Goal: Information Seeking & Learning: Learn about a topic

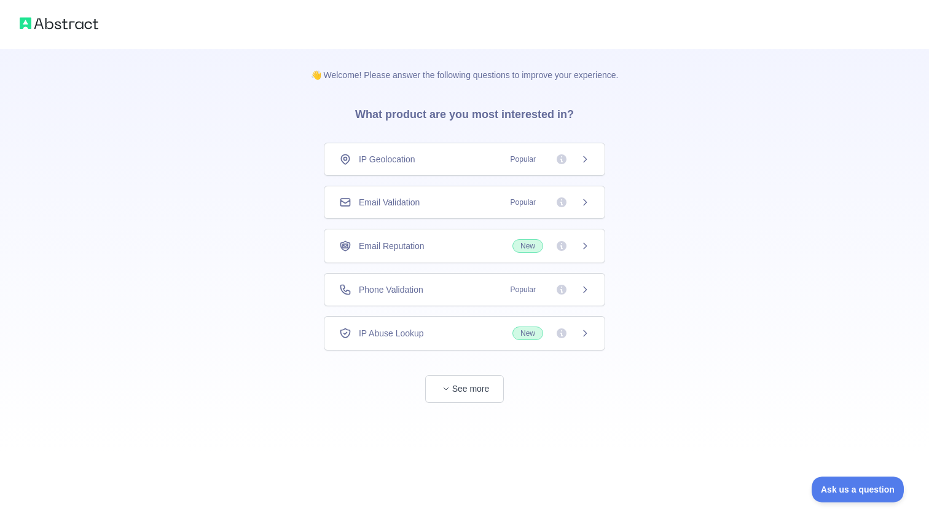
click at [220, 309] on div "👋 Welcome! Please answer the following questions to improve your experience. Wh…" at bounding box center [464, 226] width 929 height 452
click at [524, 162] on span "Popular" at bounding box center [523, 159] width 40 height 12
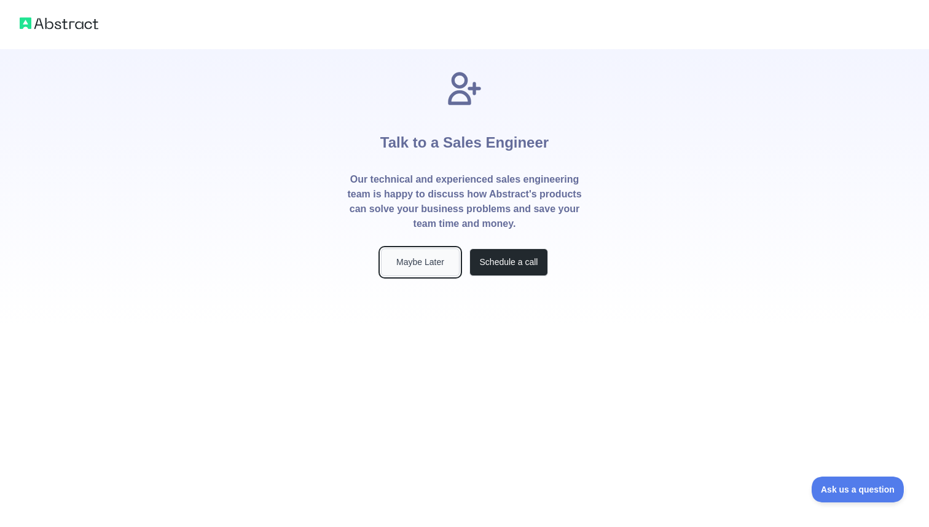
click at [418, 268] on button "Maybe Later" at bounding box center [420, 262] width 79 height 28
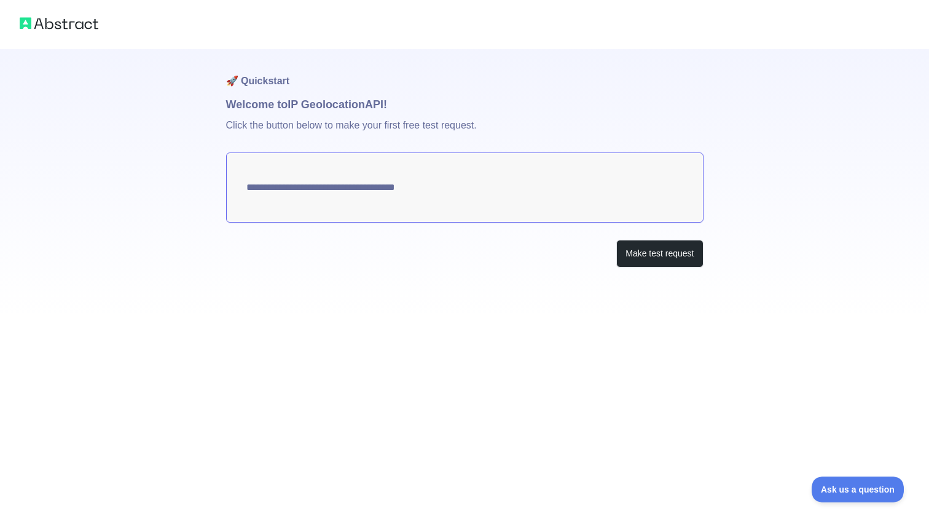
type textarea "**********"
click at [638, 254] on button "Make test request" at bounding box center [659, 254] width 87 height 28
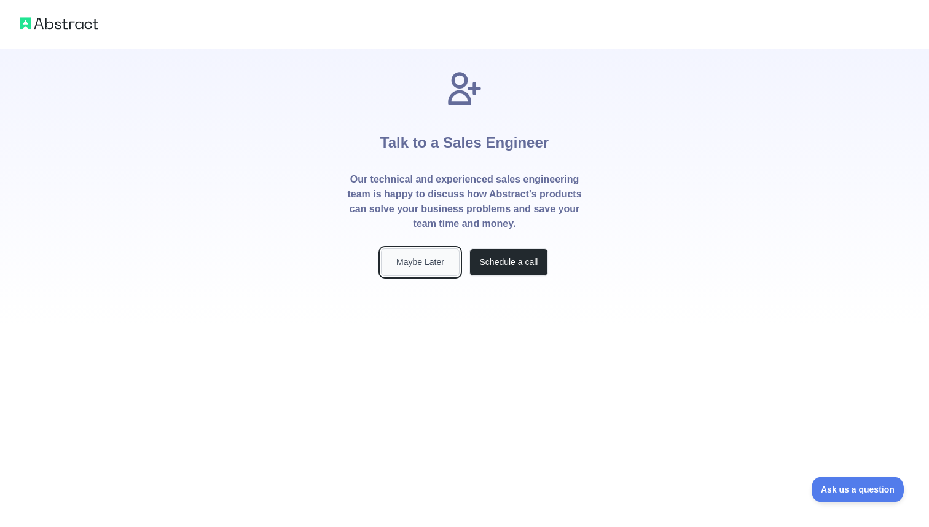
click at [425, 253] on button "Maybe Later" at bounding box center [420, 262] width 79 height 28
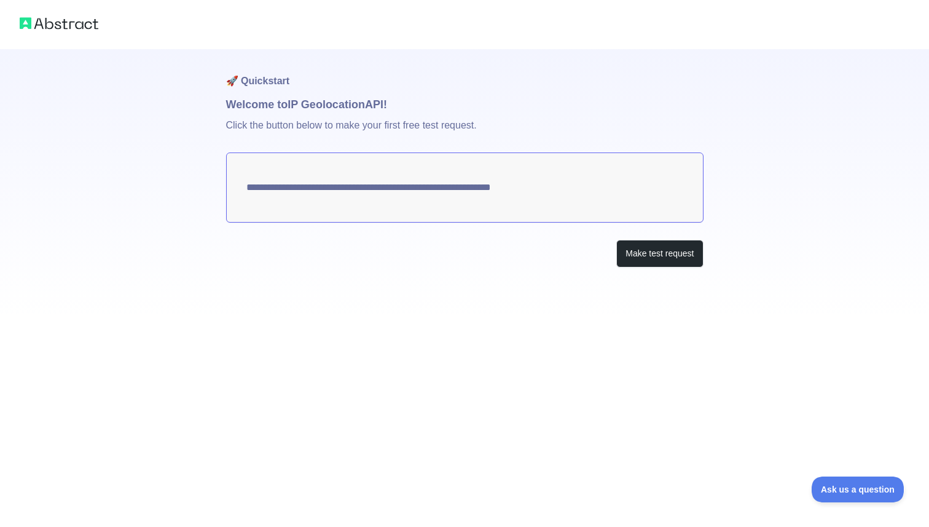
click at [489, 178] on textarea "**********" at bounding box center [465, 187] width 478 height 70
click at [463, 187] on textarea "**********" at bounding box center [465, 187] width 478 height 70
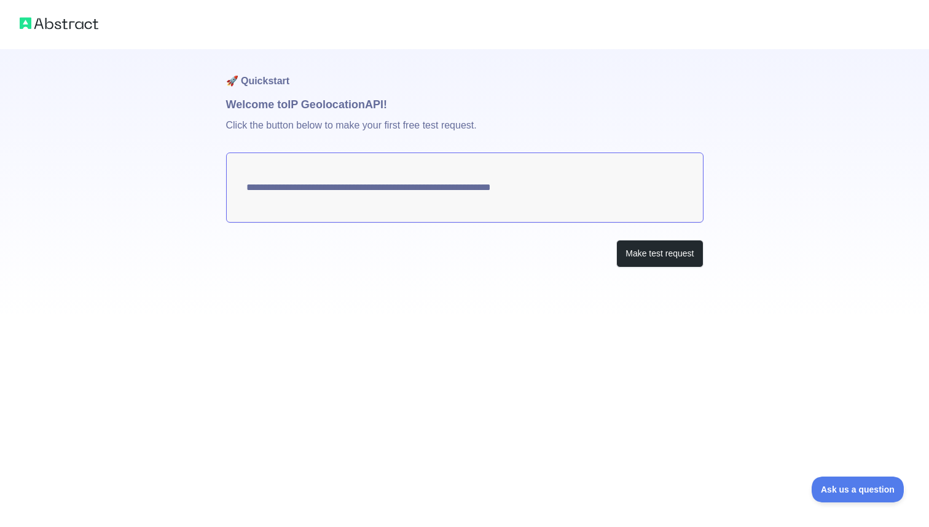
click at [463, 187] on textarea "**********" at bounding box center [465, 187] width 478 height 70
click at [563, 194] on textarea "**********" at bounding box center [465, 187] width 478 height 70
click at [656, 257] on button "Make test request" at bounding box center [659, 254] width 87 height 28
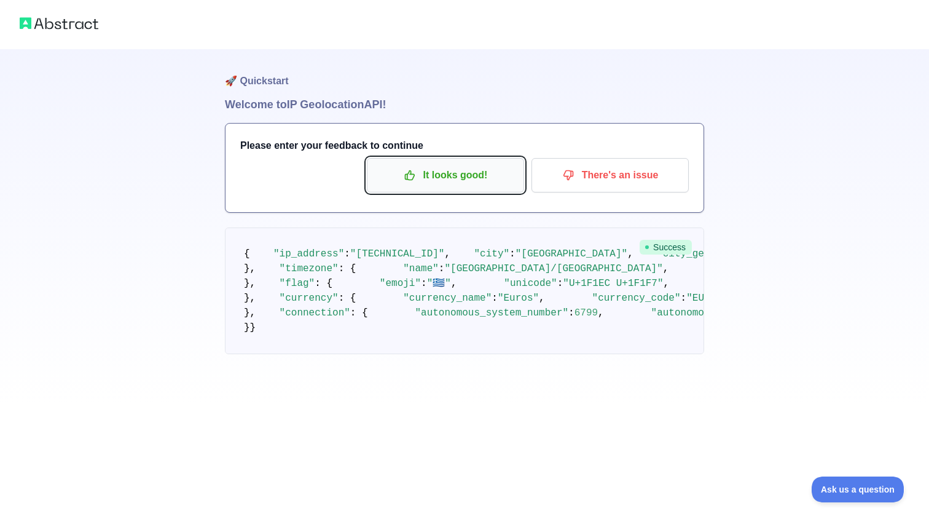
click at [455, 168] on p "It looks good!" at bounding box center [445, 175] width 139 height 21
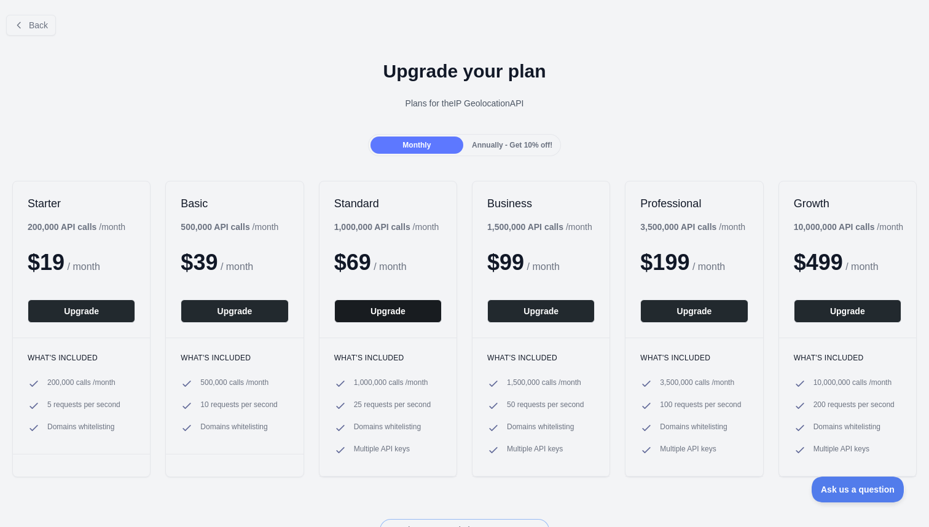
click at [404, 315] on button "Upgrade" at bounding box center [388, 310] width 108 height 23
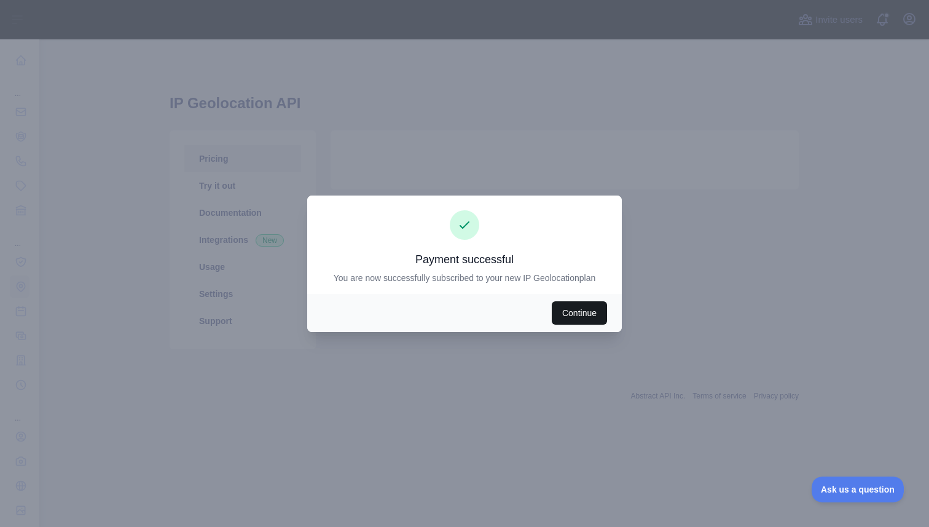
click at [583, 318] on button "Continue" at bounding box center [579, 312] width 55 height 23
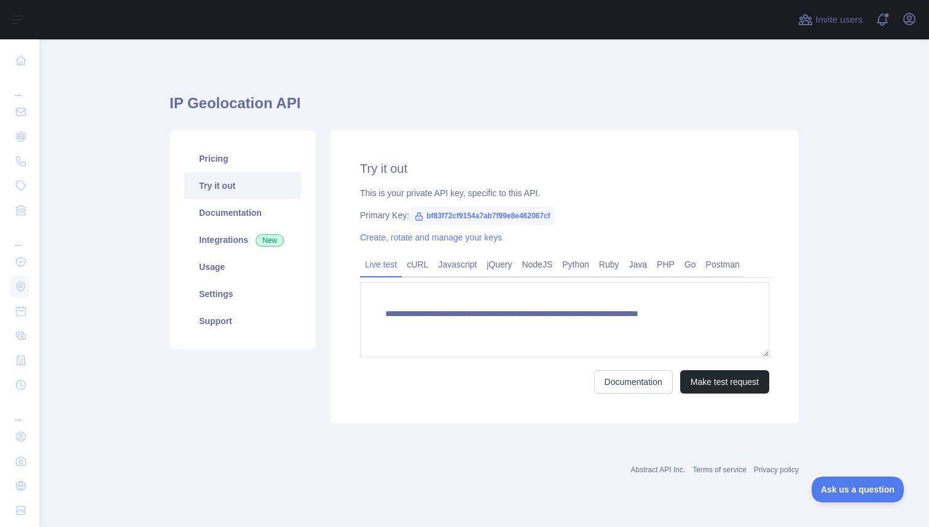
type textarea "**********"
click at [607, 267] on link "Ruby" at bounding box center [609, 264] width 30 height 20
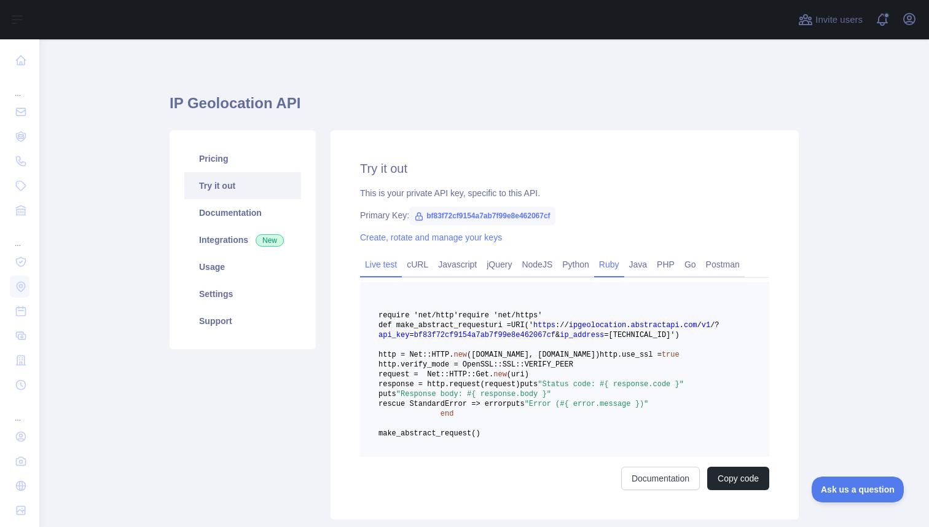
click at [384, 262] on link "Live test" at bounding box center [381, 264] width 42 height 20
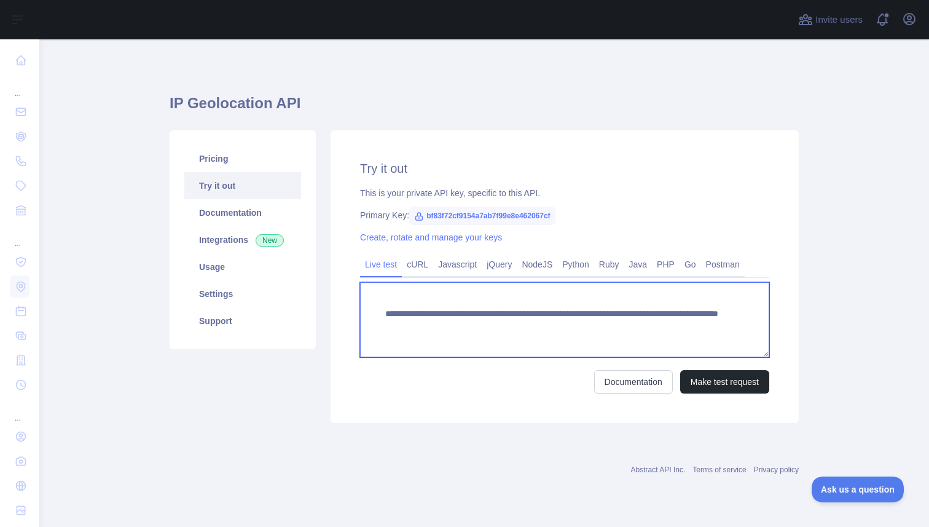
click at [438, 316] on textarea "**********" at bounding box center [564, 319] width 409 height 75
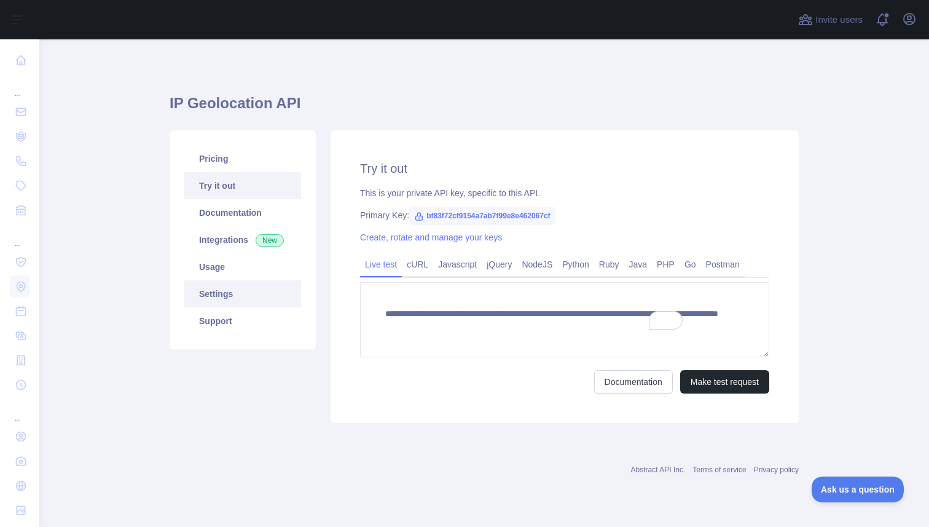
click at [213, 301] on link "Settings" at bounding box center [242, 293] width 117 height 27
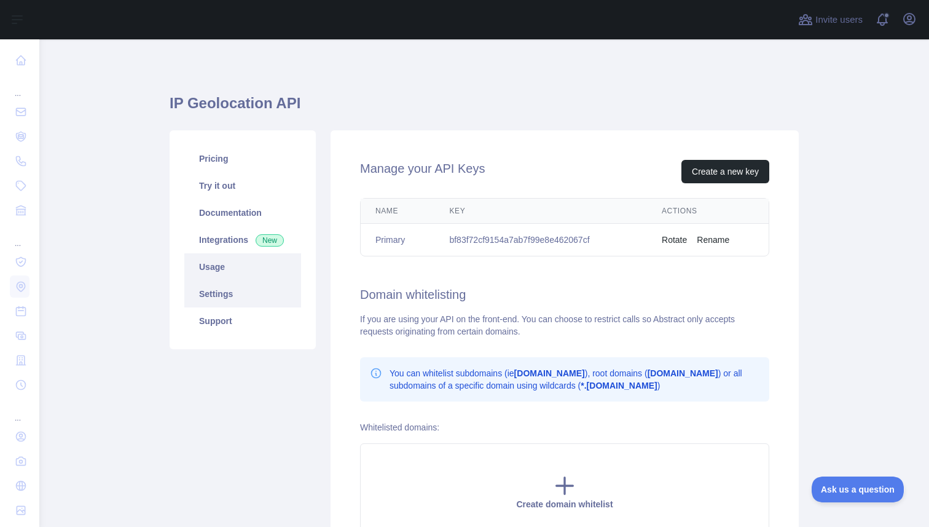
click at [220, 272] on link "Usage" at bounding box center [242, 266] width 117 height 27
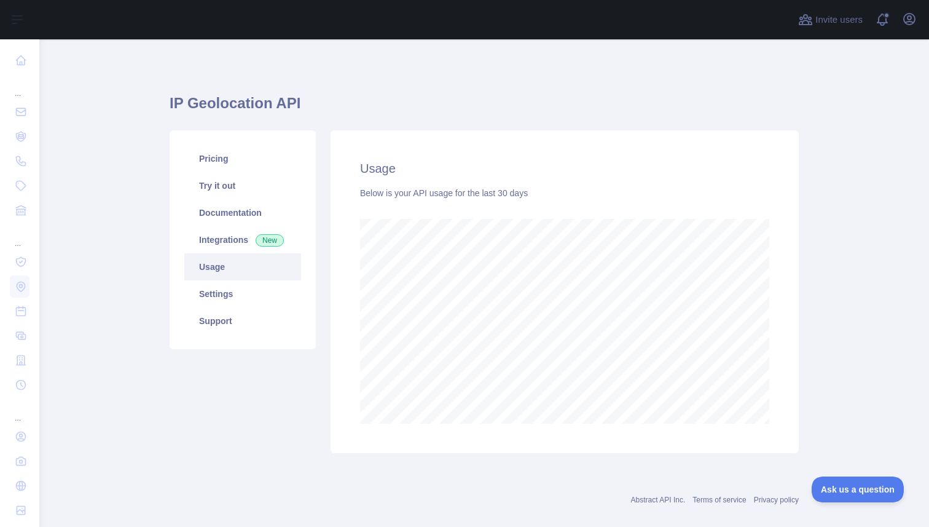
scroll to position [487, 890]
click at [219, 284] on link "Settings" at bounding box center [242, 293] width 117 height 27
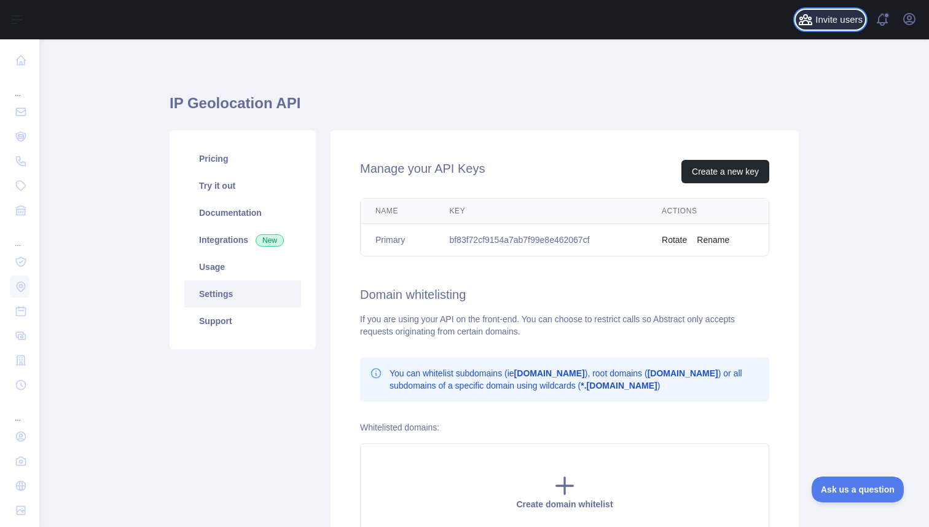
click at [841, 18] on span "Invite users" at bounding box center [839, 20] width 47 height 14
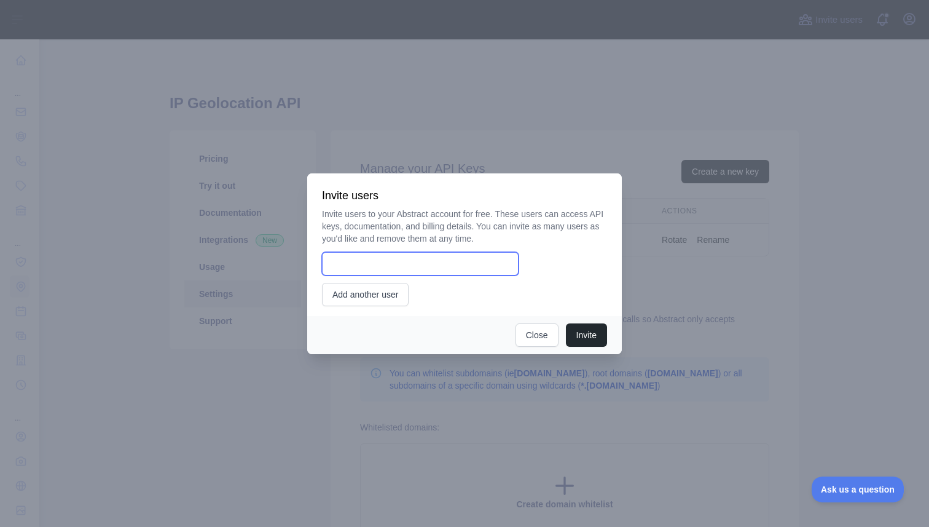
click at [359, 266] on input "email" at bounding box center [420, 263] width 197 height 23
type input "**********"
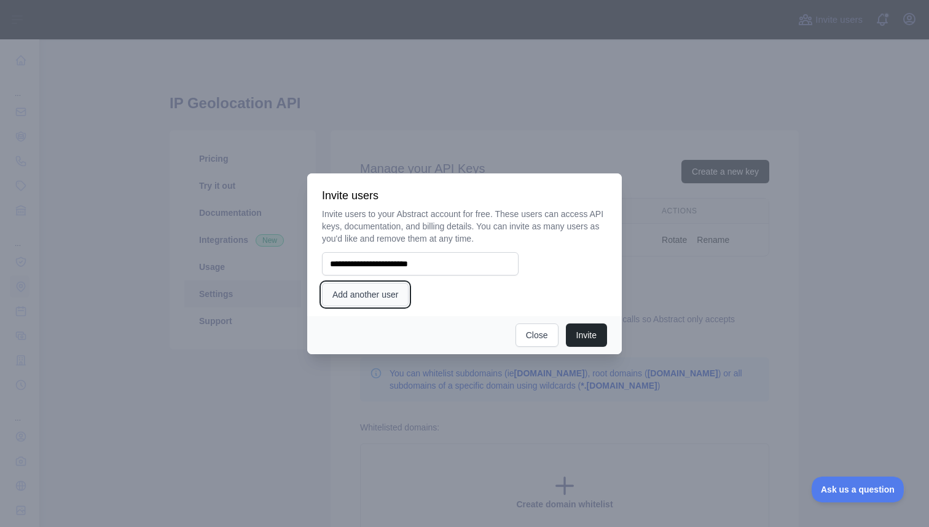
click at [357, 302] on button "Add another user" at bounding box center [365, 294] width 87 height 23
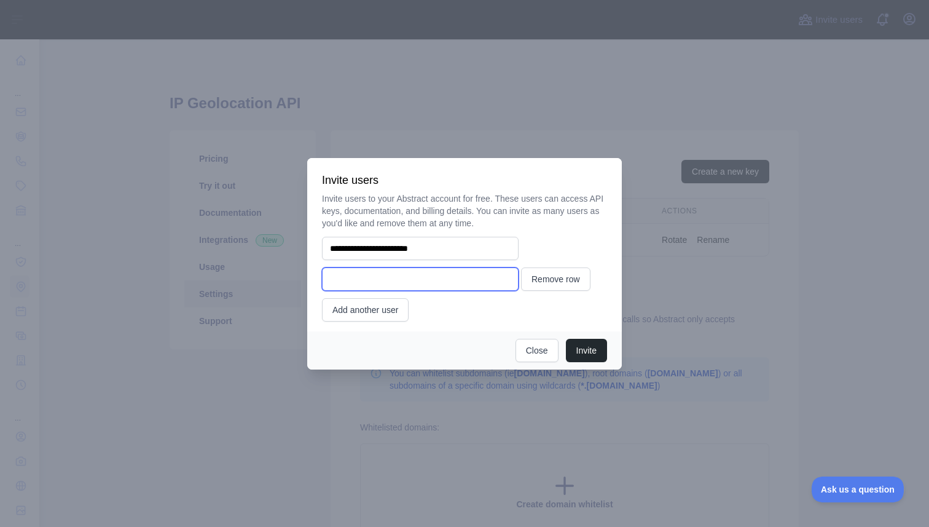
click at [374, 283] on input "email" at bounding box center [420, 278] width 197 height 23
type input "**********"
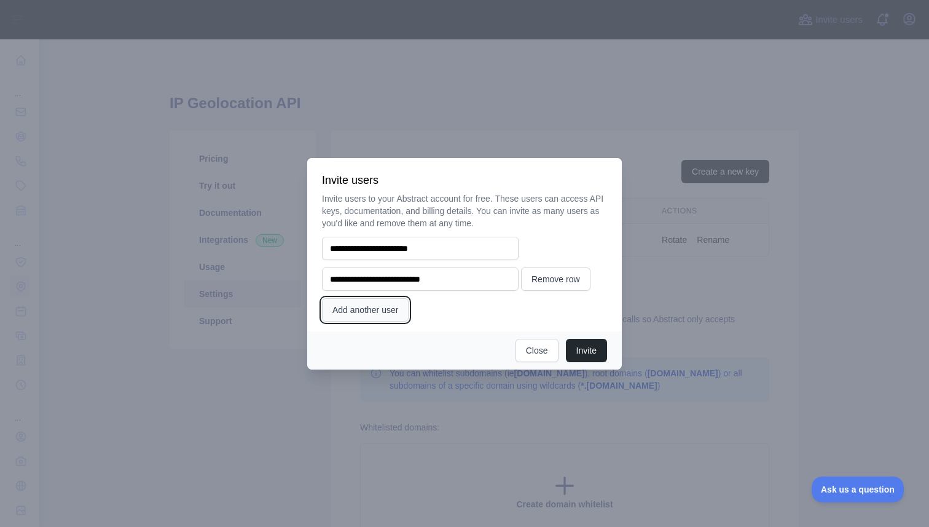
click at [370, 311] on button "Add another user" at bounding box center [365, 309] width 87 height 23
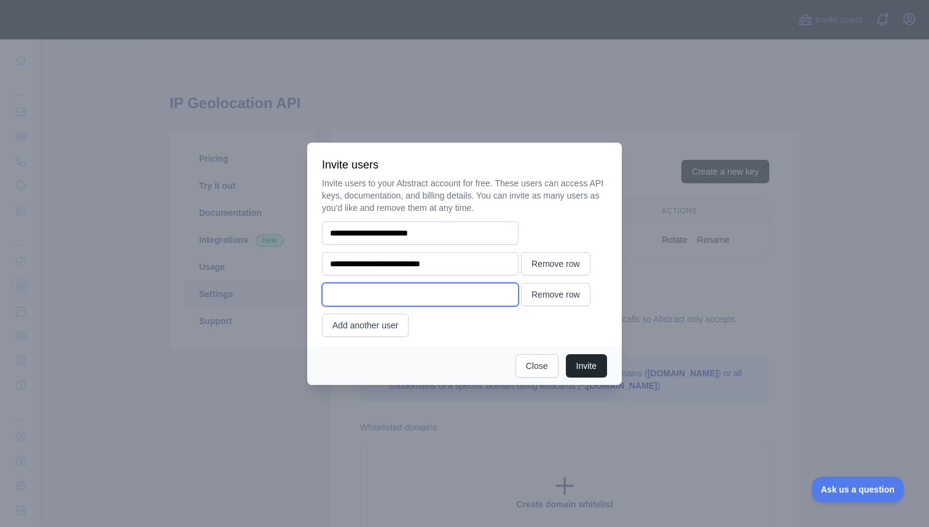
click at [393, 302] on input "email" at bounding box center [420, 294] width 197 height 23
type input "**********"
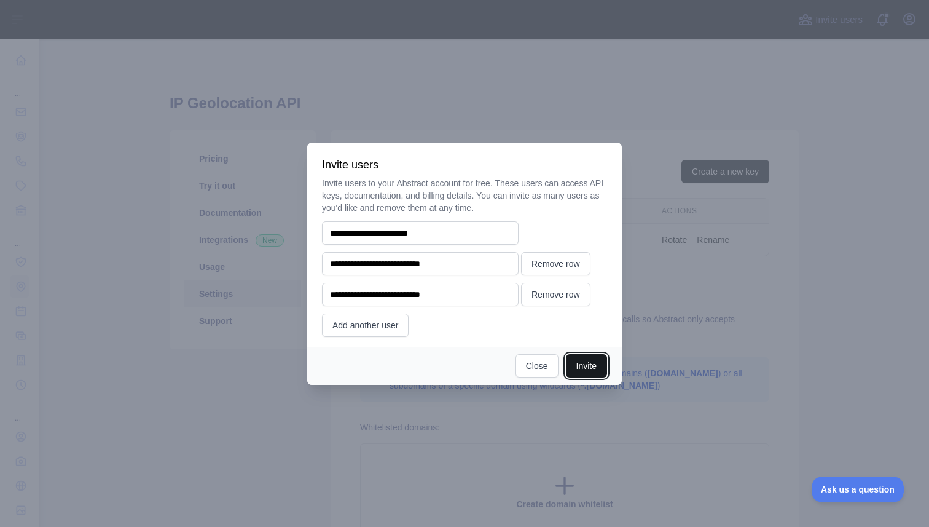
click at [579, 371] on button "Invite" at bounding box center [586, 365] width 41 height 23
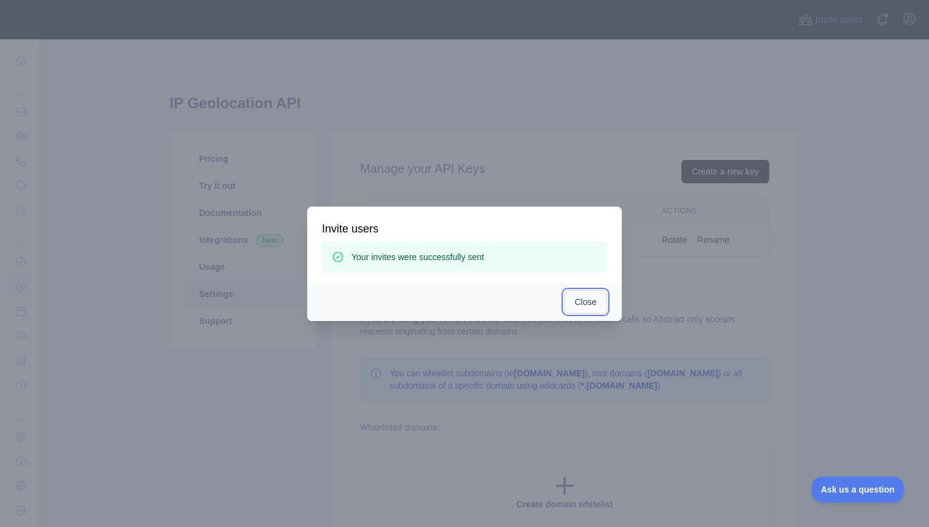
click at [589, 304] on button "Close" at bounding box center [585, 301] width 43 height 23
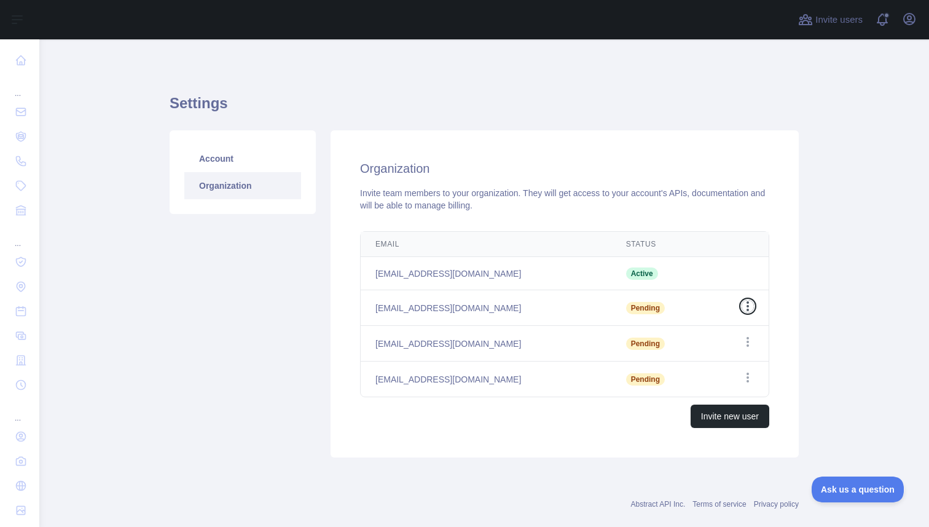
click at [748, 305] on icon "button" at bounding box center [748, 306] width 2 height 10
click at [780, 293] on div "Email Status Edit [EMAIL_ADDRESS][DOMAIN_NAME] Active [EMAIL_ADDRESS][DOMAIN_NA…" at bounding box center [564, 329] width 449 height 206
click at [203, 150] on link "Account" at bounding box center [242, 158] width 117 height 27
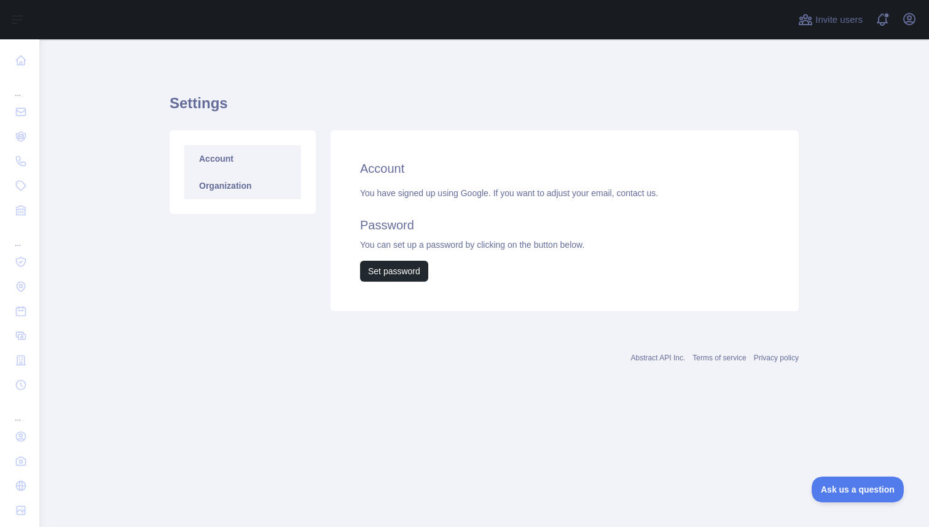
click at [223, 178] on link "Organization" at bounding box center [242, 185] width 117 height 27
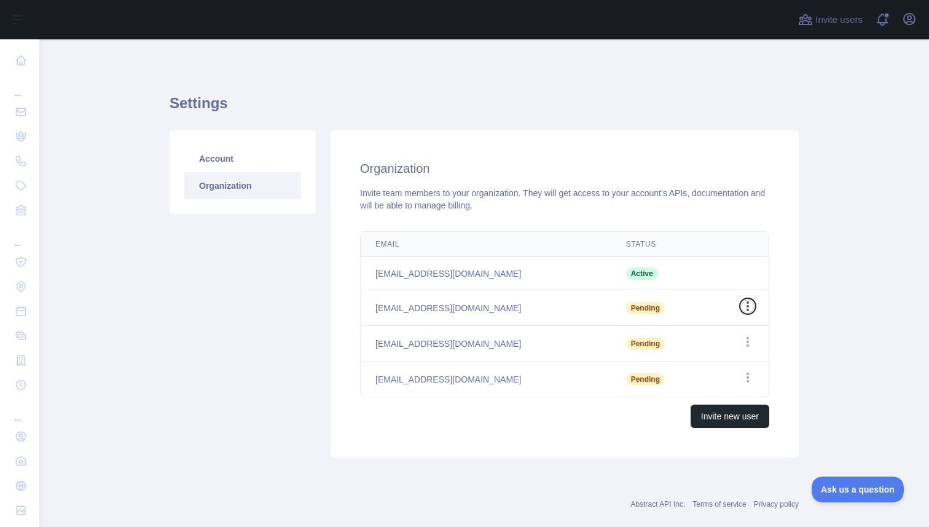
click at [750, 306] on icon "button" at bounding box center [748, 306] width 12 height 12
click at [807, 278] on main "Settings Account Organization Organization Invite team members to your organiza…" at bounding box center [484, 282] width 890 height 487
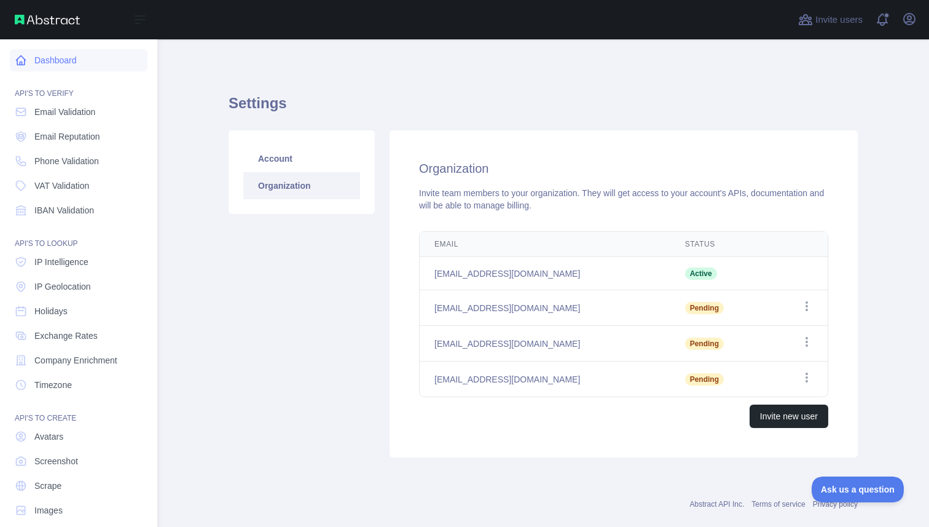
click at [46, 60] on link "Dashboard" at bounding box center [79, 60] width 138 height 22
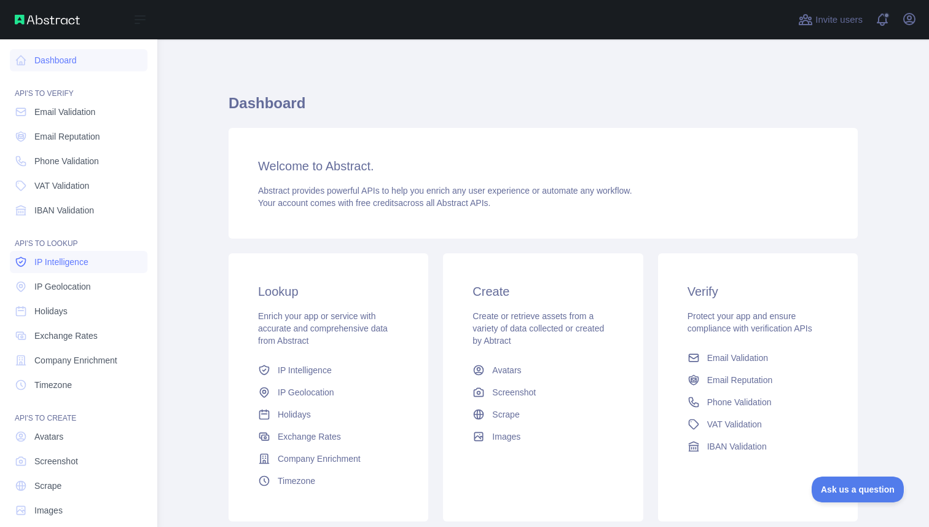
click at [63, 256] on span "IP Intelligence" at bounding box center [61, 262] width 54 height 12
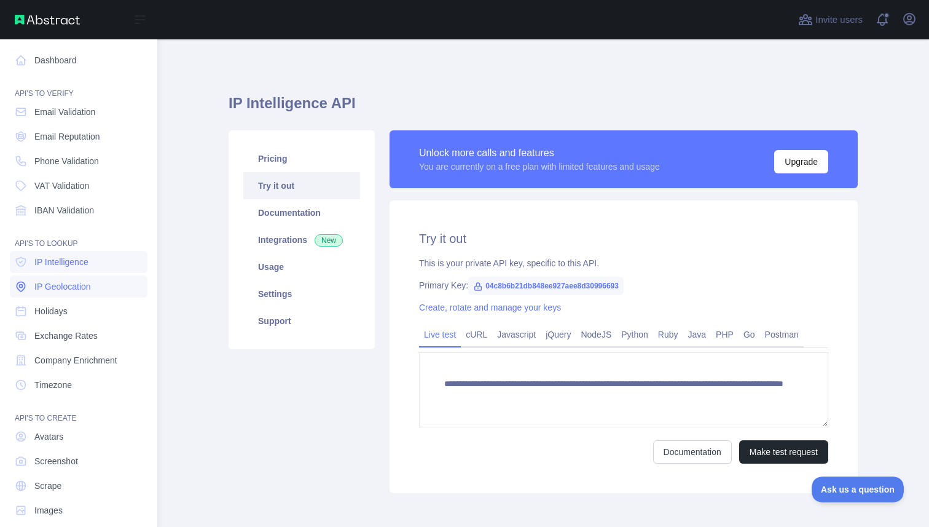
click at [59, 278] on link "IP Geolocation" at bounding box center [79, 286] width 138 height 22
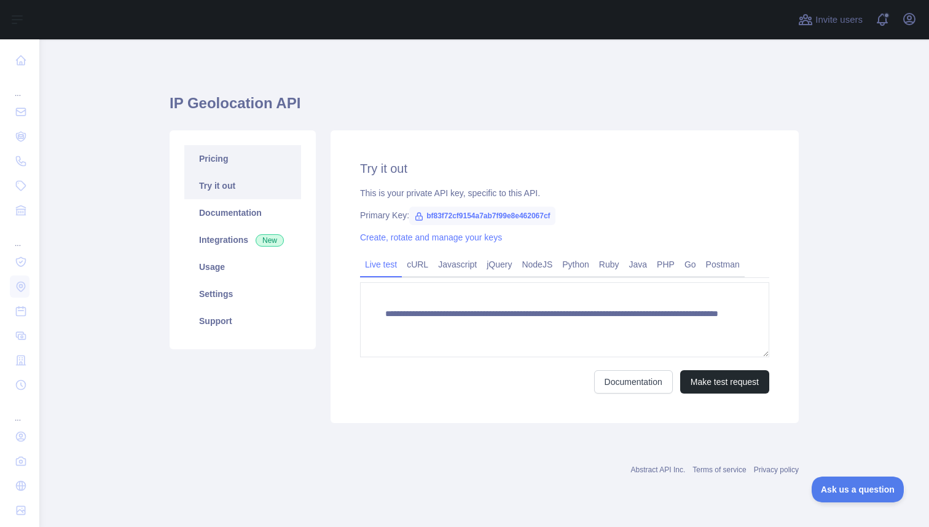
click at [214, 168] on link "Pricing" at bounding box center [242, 158] width 117 height 27
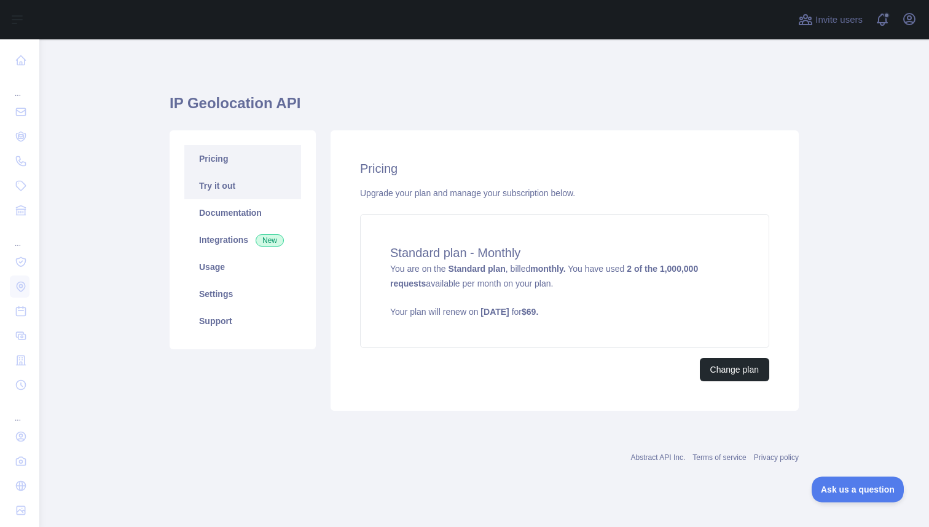
click at [237, 175] on link "Try it out" at bounding box center [242, 185] width 117 height 27
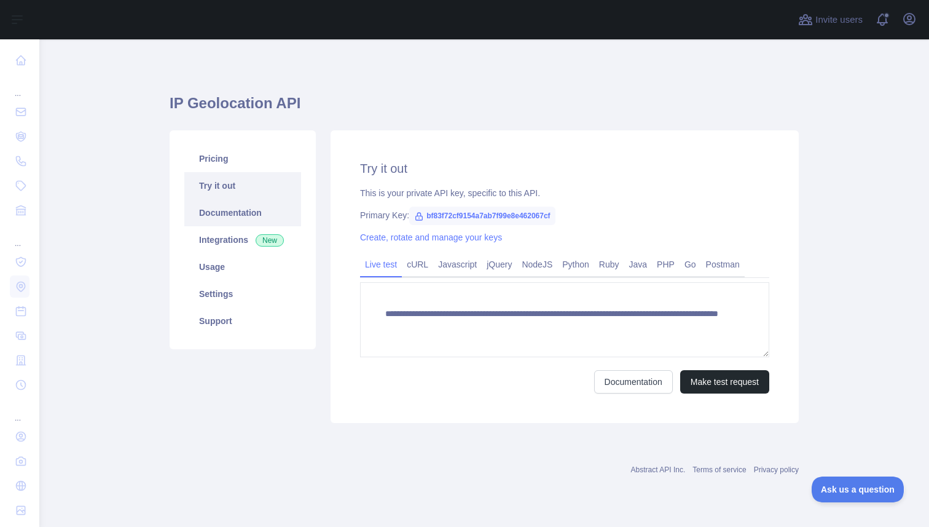
click at [237, 218] on link "Documentation" at bounding box center [242, 212] width 117 height 27
click at [251, 232] on link "Integrations New" at bounding box center [242, 239] width 117 height 27
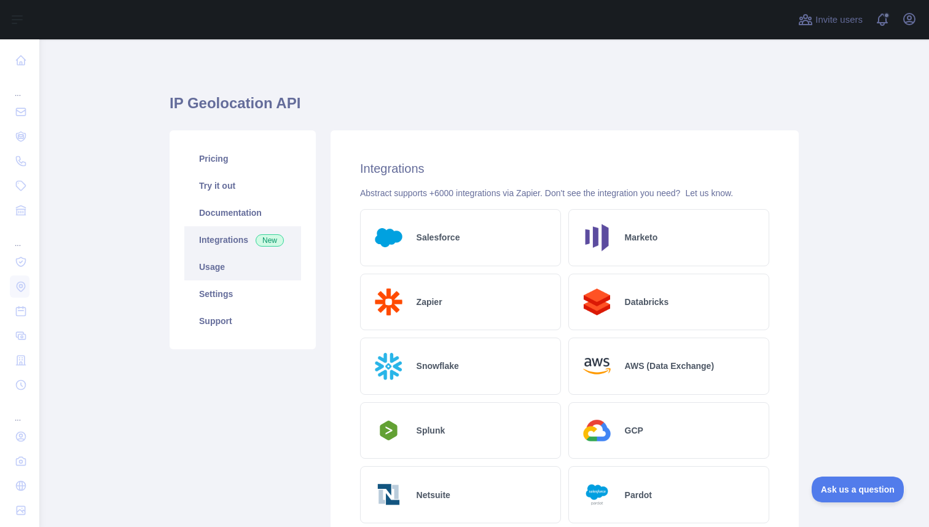
click at [231, 270] on link "Usage" at bounding box center [242, 266] width 117 height 27
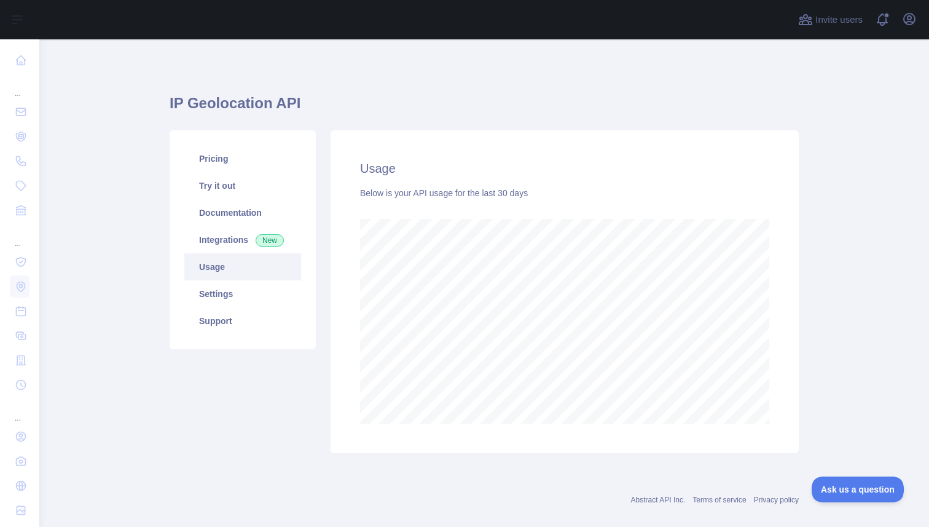
scroll to position [487, 890]
click at [234, 228] on link "Integrations New" at bounding box center [242, 239] width 117 height 27
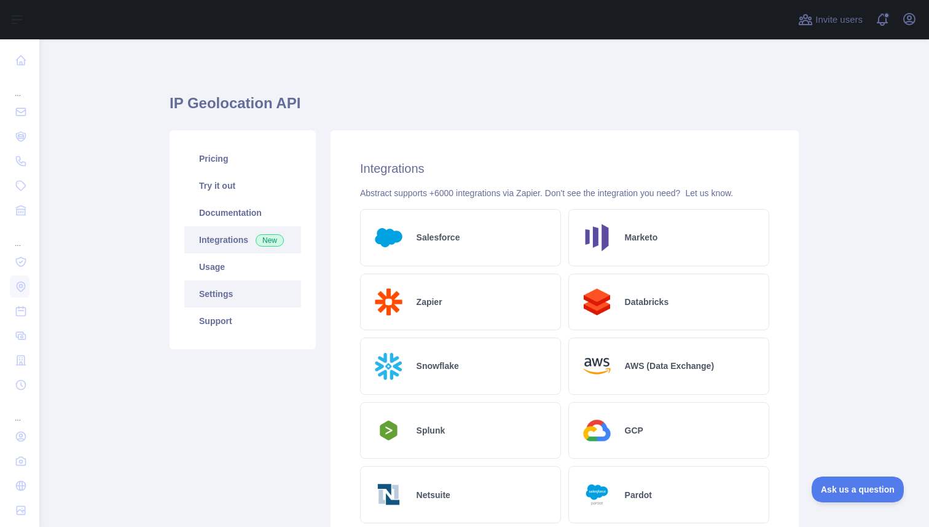
click at [226, 282] on link "Settings" at bounding box center [242, 293] width 117 height 27
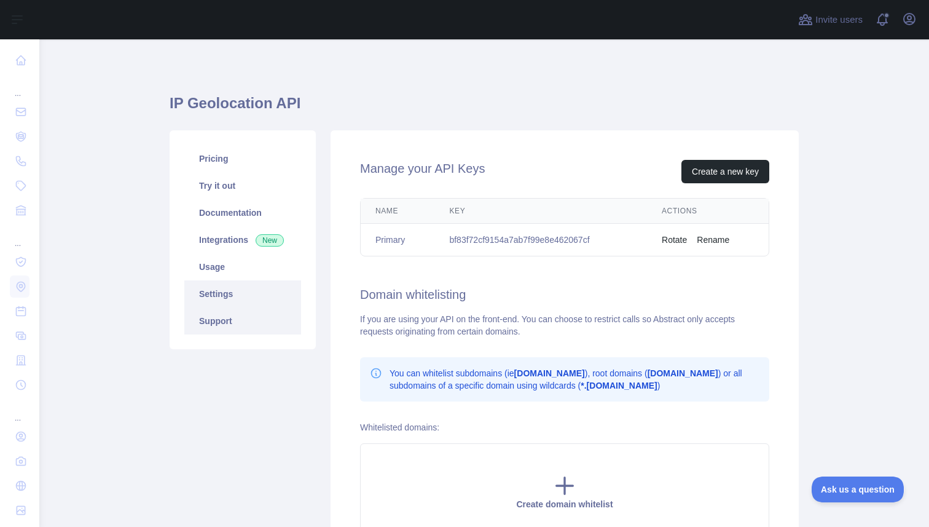
click at [216, 315] on link "Support" at bounding box center [242, 320] width 117 height 27
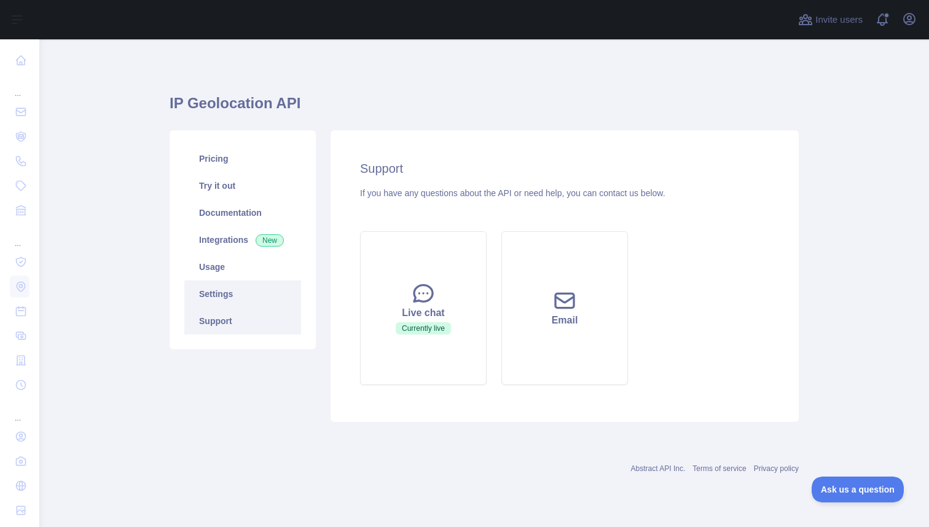
click at [222, 299] on link "Settings" at bounding box center [242, 293] width 117 height 27
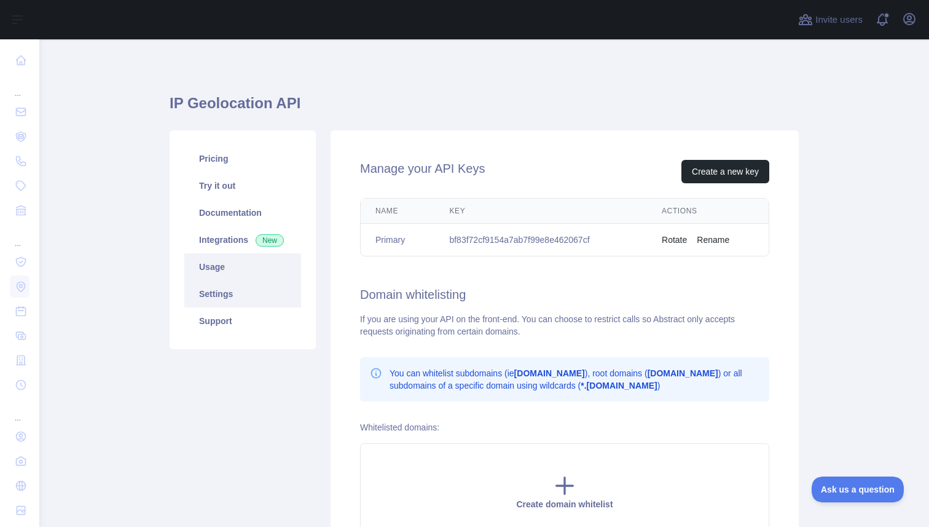
click at [230, 267] on link "Usage" at bounding box center [242, 266] width 117 height 27
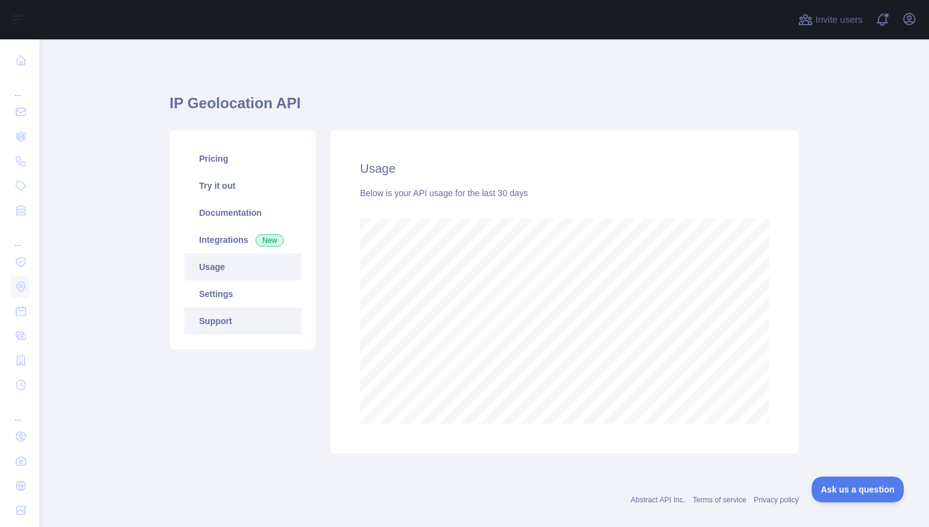
click at [226, 323] on link "Support" at bounding box center [242, 320] width 117 height 27
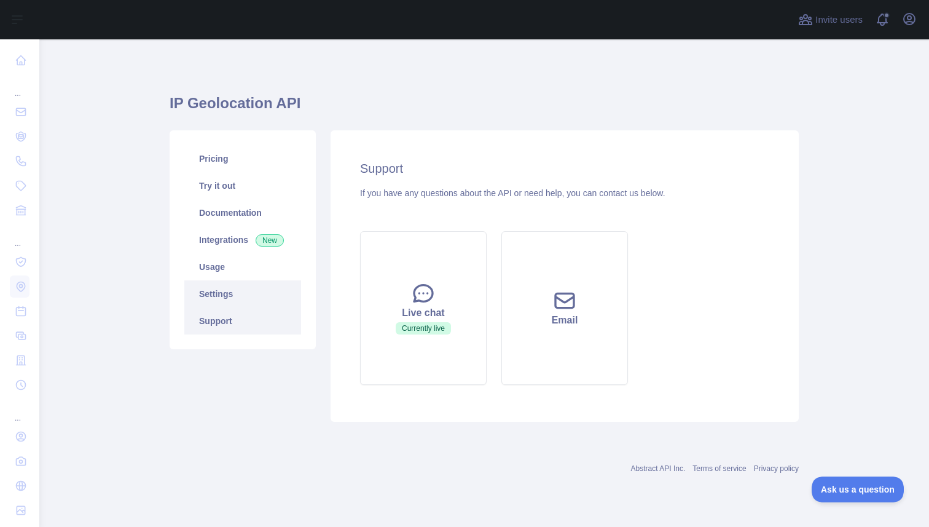
click at [238, 296] on link "Settings" at bounding box center [242, 293] width 117 height 27
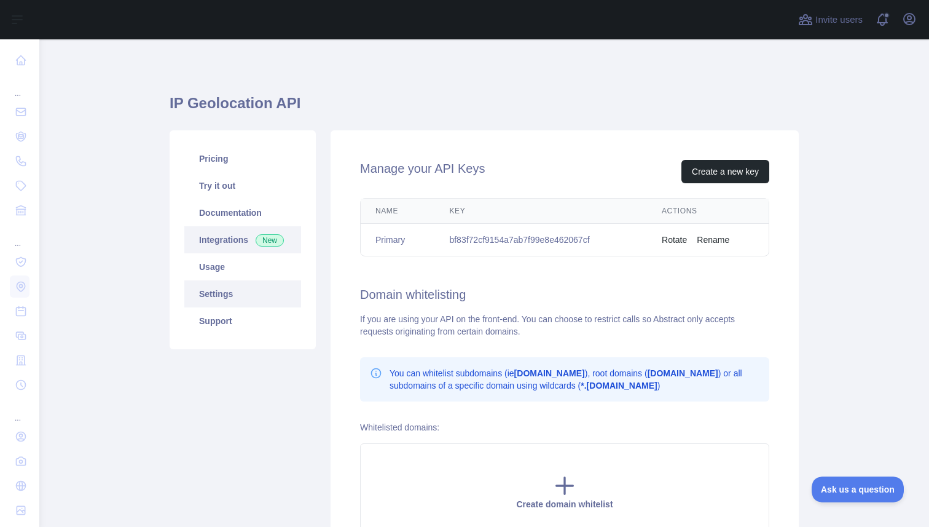
click at [241, 251] on link "Integrations New" at bounding box center [242, 239] width 117 height 27
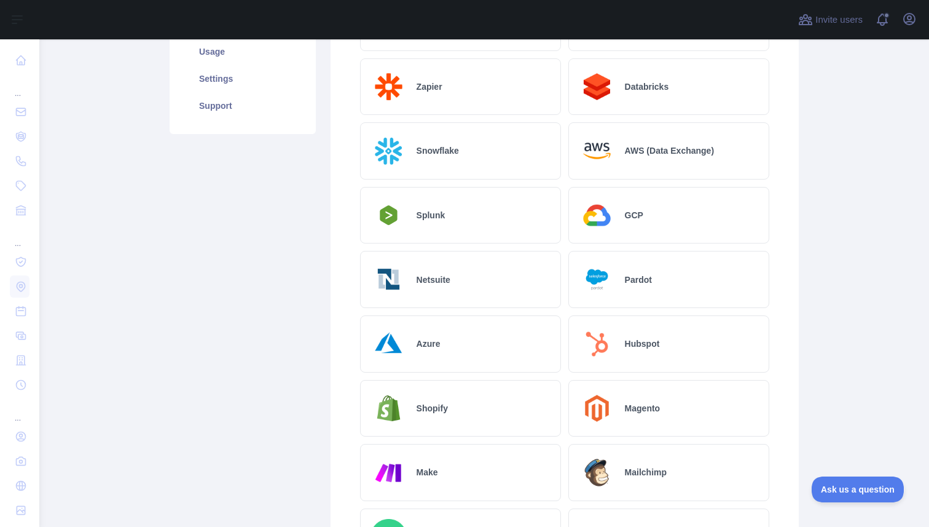
scroll to position [0, 0]
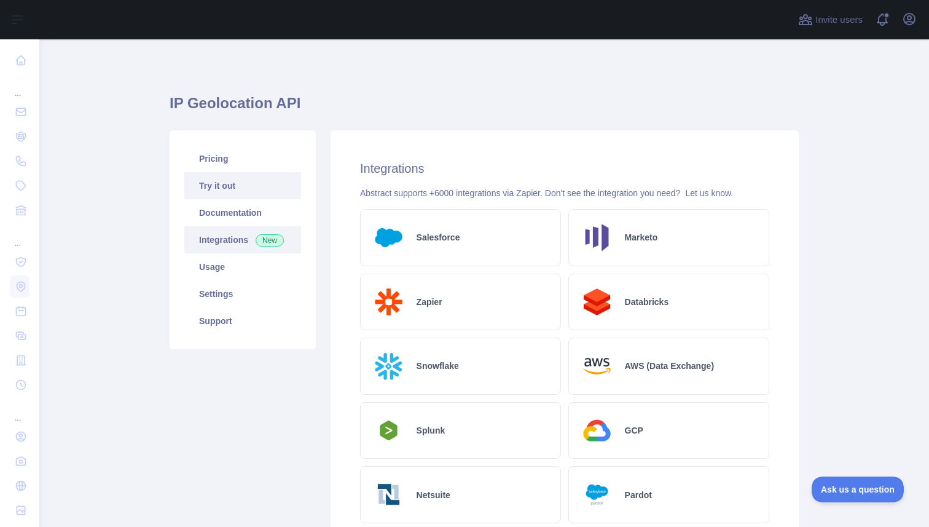
click at [261, 196] on link "Try it out" at bounding box center [242, 185] width 117 height 27
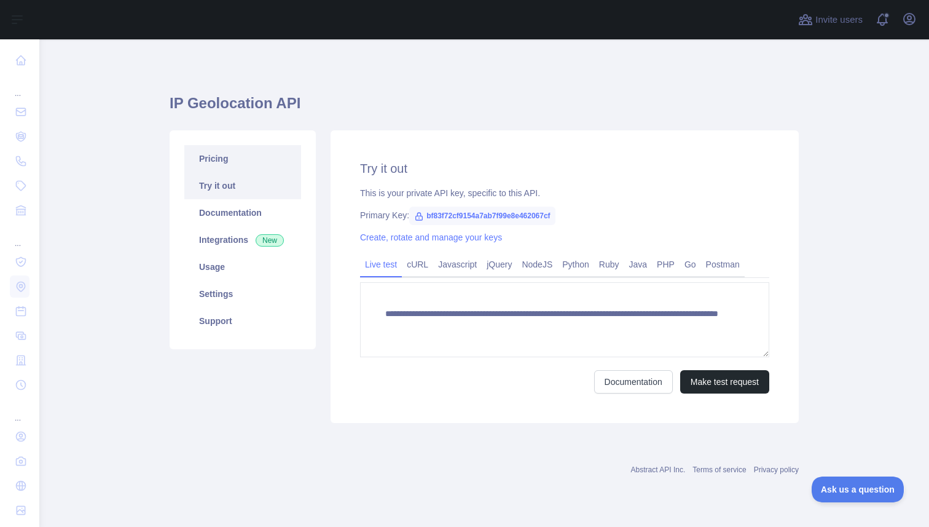
click at [242, 171] on link "Pricing" at bounding box center [242, 158] width 117 height 27
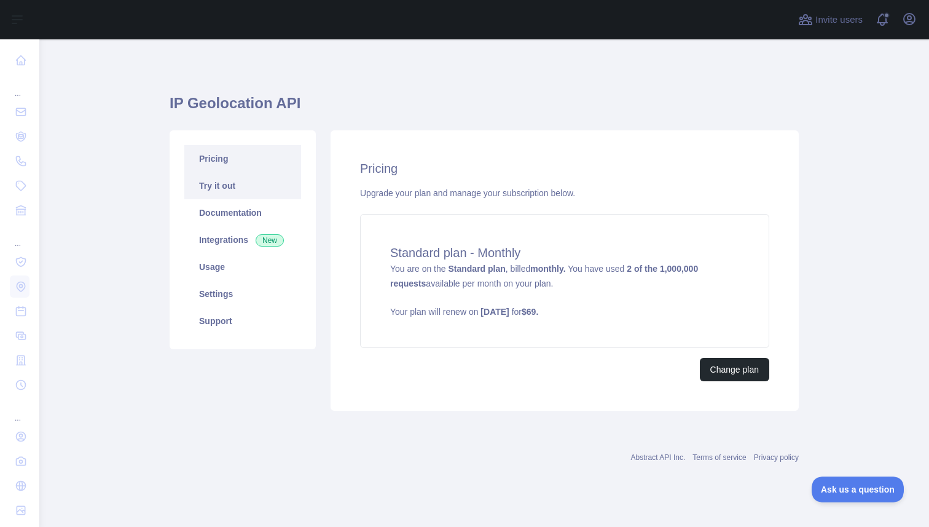
click at [225, 191] on link "Try it out" at bounding box center [242, 185] width 117 height 27
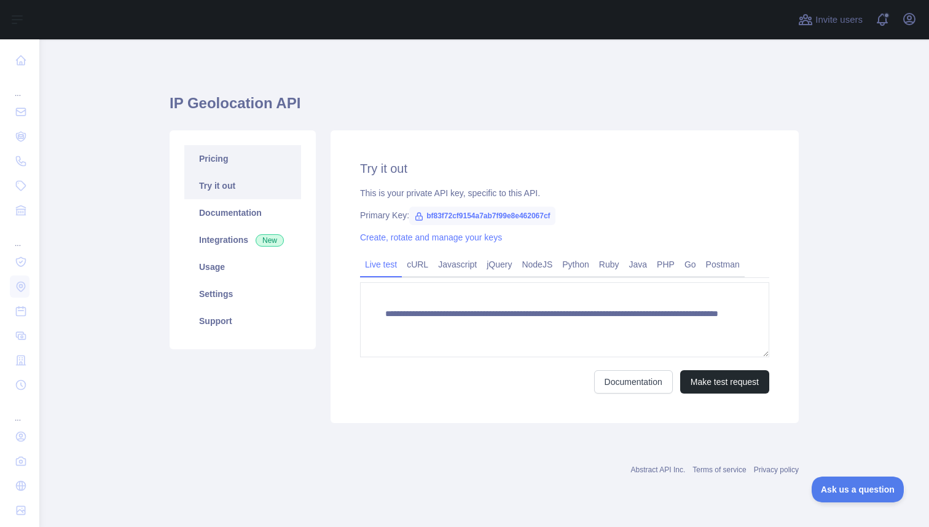
click at [249, 166] on link "Pricing" at bounding box center [242, 158] width 117 height 27
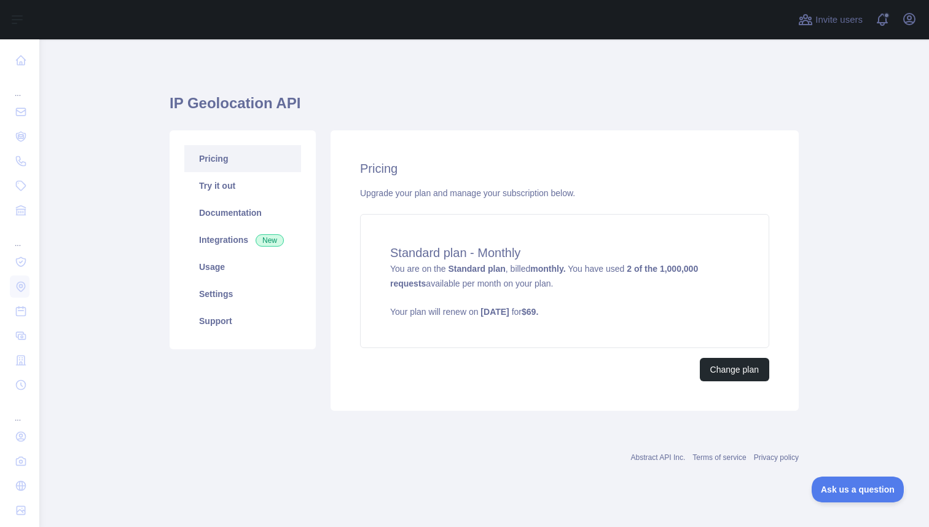
click at [68, 158] on main "IP Geolocation API Pricing Try it out Documentation Integrations New Usage Sett…" at bounding box center [484, 282] width 890 height 487
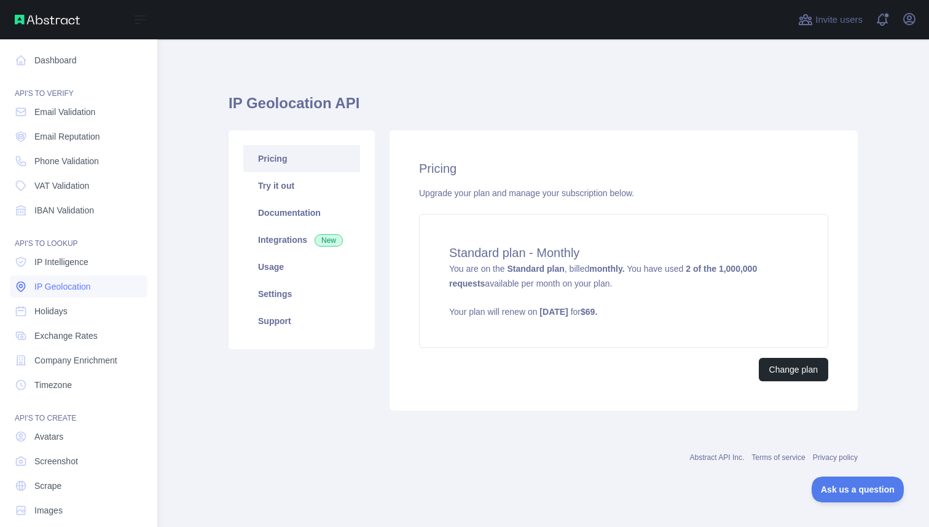
click at [67, 281] on span "IP Geolocation" at bounding box center [62, 286] width 57 height 12
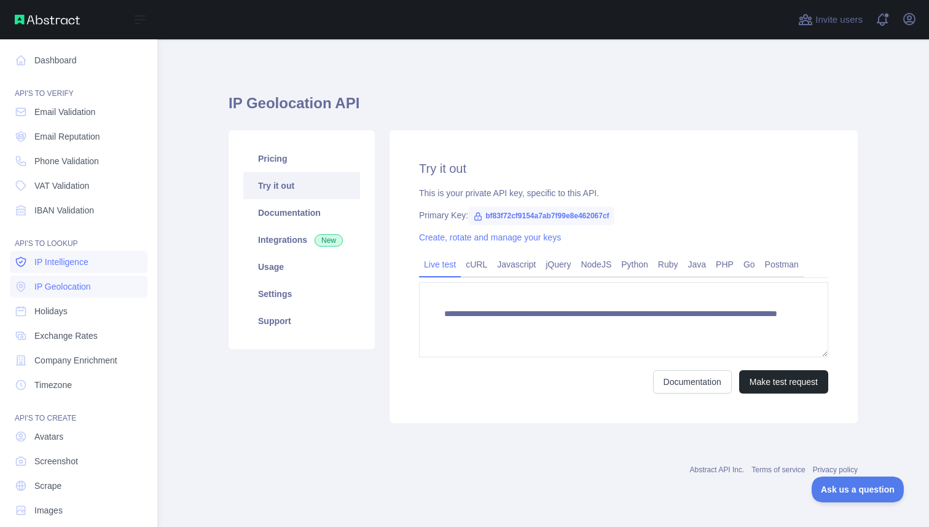
click at [73, 269] on link "IP Intelligence" at bounding box center [79, 262] width 138 height 22
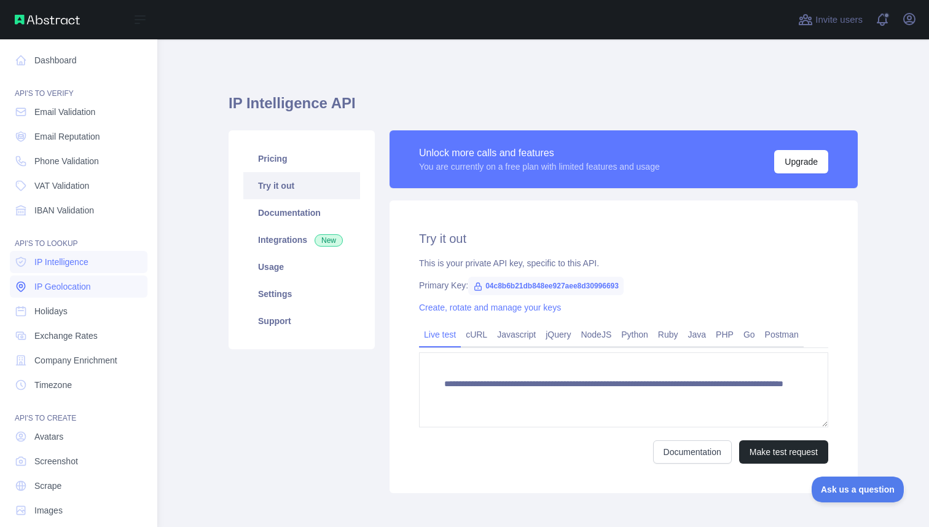
click at [66, 288] on span "IP Geolocation" at bounding box center [62, 286] width 57 height 12
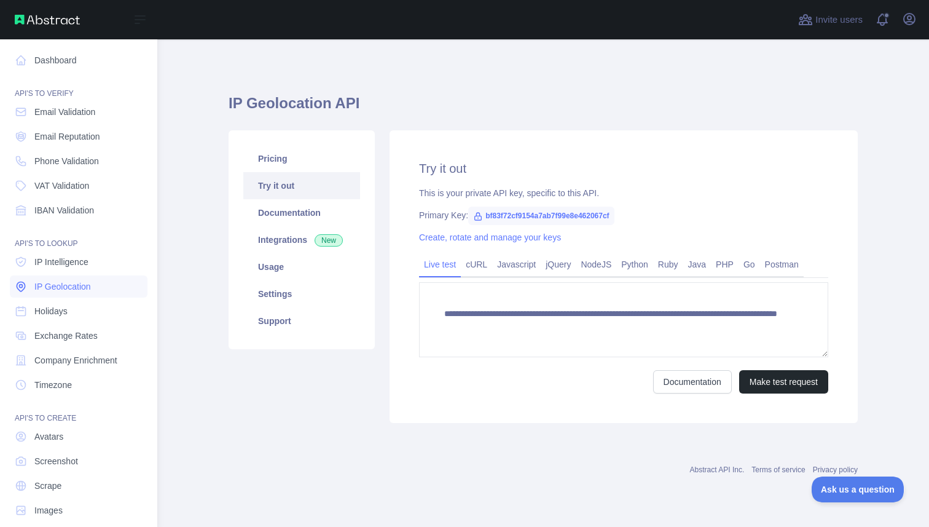
click at [66, 288] on span "IP Geolocation" at bounding box center [62, 286] width 57 height 12
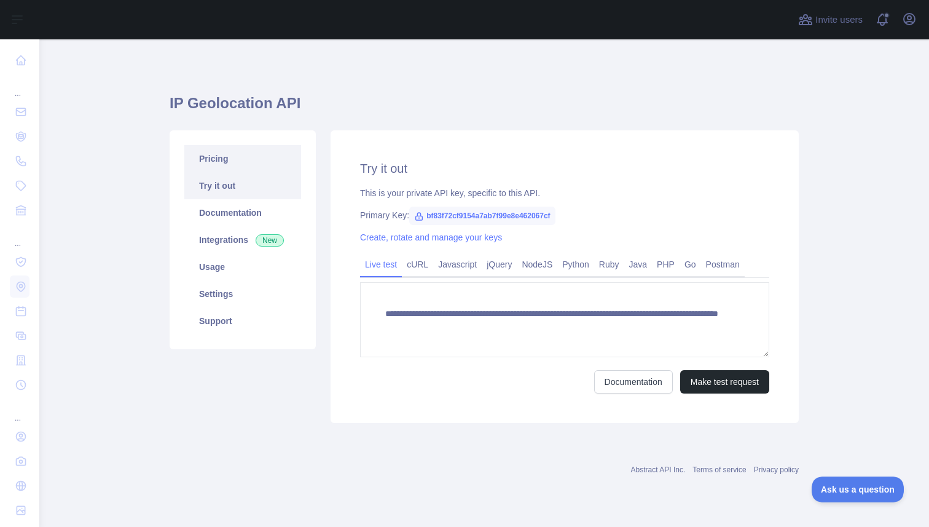
click at [246, 162] on link "Pricing" at bounding box center [242, 158] width 117 height 27
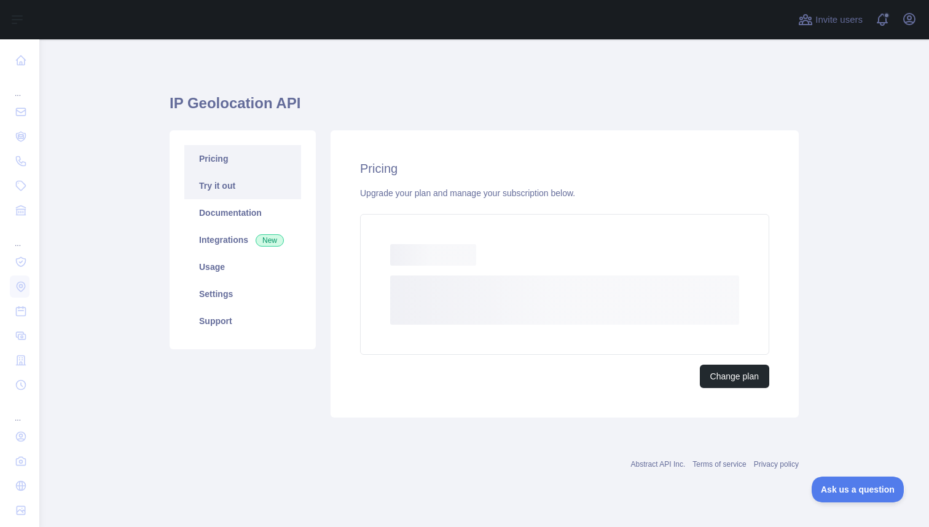
click at [232, 186] on link "Try it out" at bounding box center [242, 185] width 117 height 27
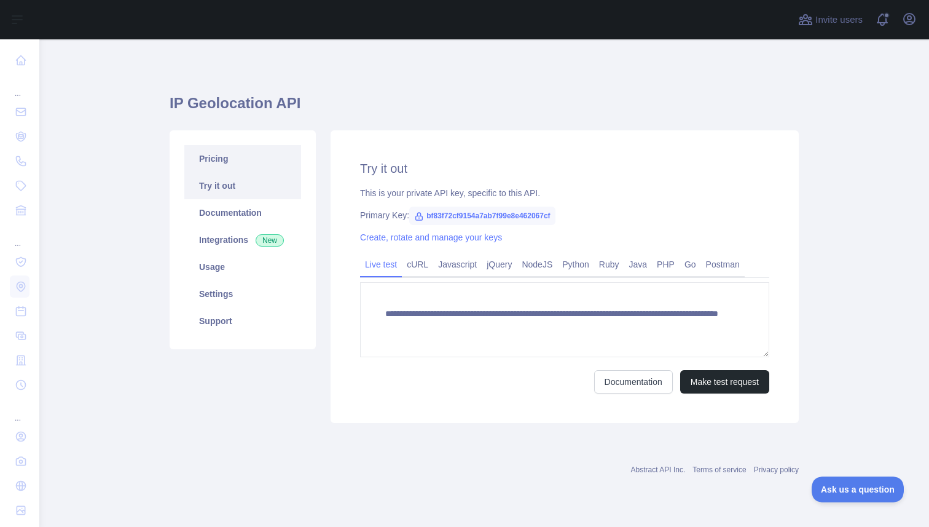
click at [220, 147] on link "Pricing" at bounding box center [242, 158] width 117 height 27
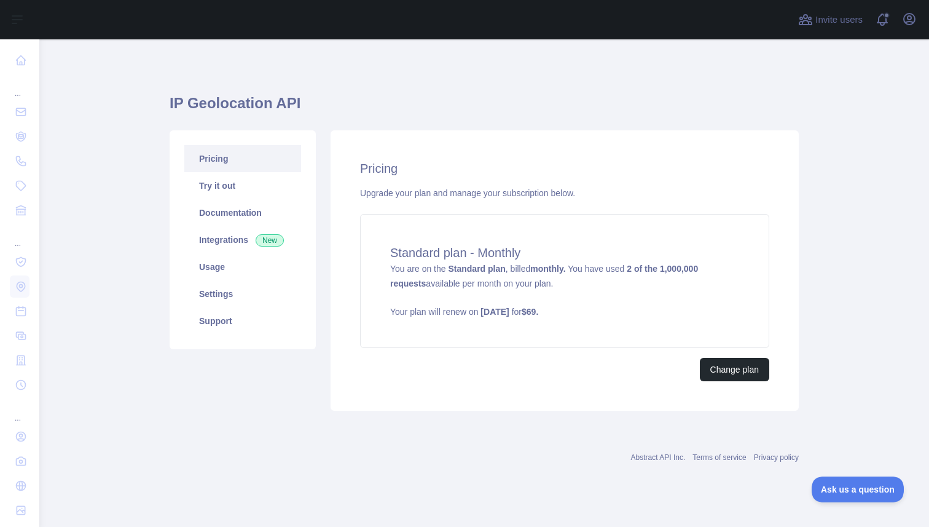
click at [164, 136] on div "Pricing Try it out Documentation Integrations New Usage Settings Support" at bounding box center [242, 270] width 161 height 280
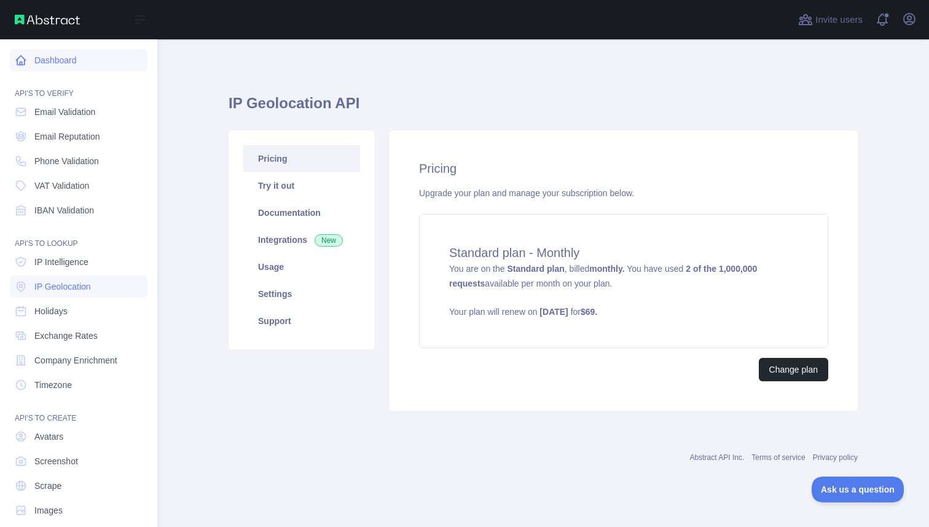
click at [25, 53] on link "Dashboard" at bounding box center [79, 60] width 138 height 22
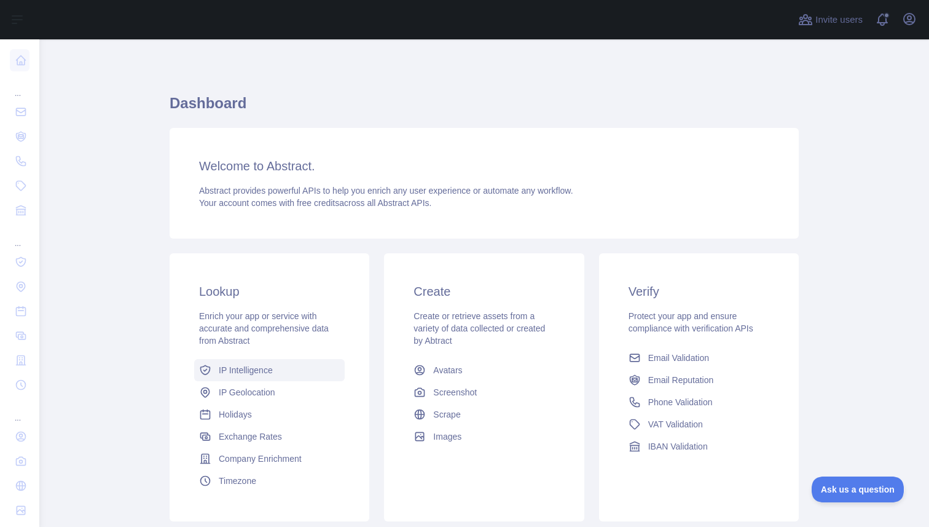
click at [239, 368] on span "IP Intelligence" at bounding box center [246, 370] width 54 height 12
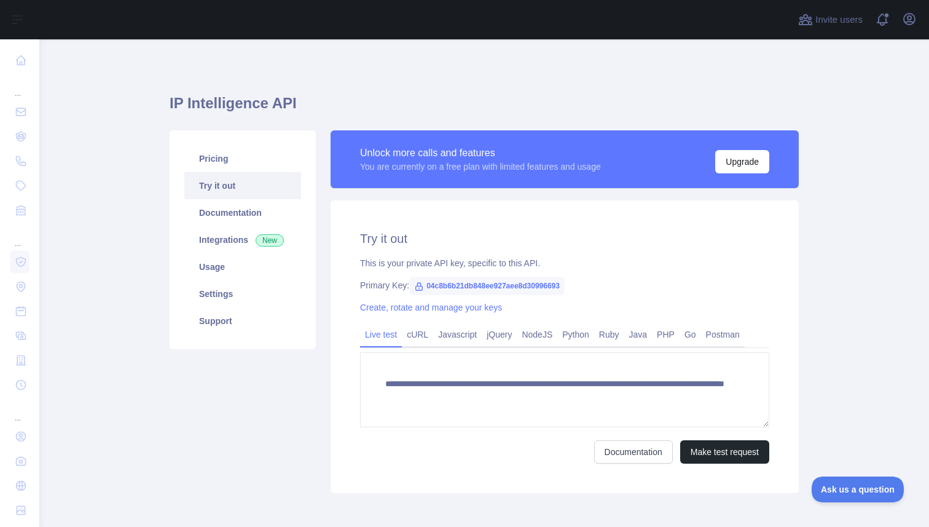
click at [164, 218] on div "Pricing Try it out Documentation Integrations New Usage Settings Support" at bounding box center [242, 311] width 161 height 363
click at [210, 202] on link "Documentation" at bounding box center [242, 212] width 117 height 27
click at [844, 12] on button "Invite users" at bounding box center [830, 20] width 69 height 20
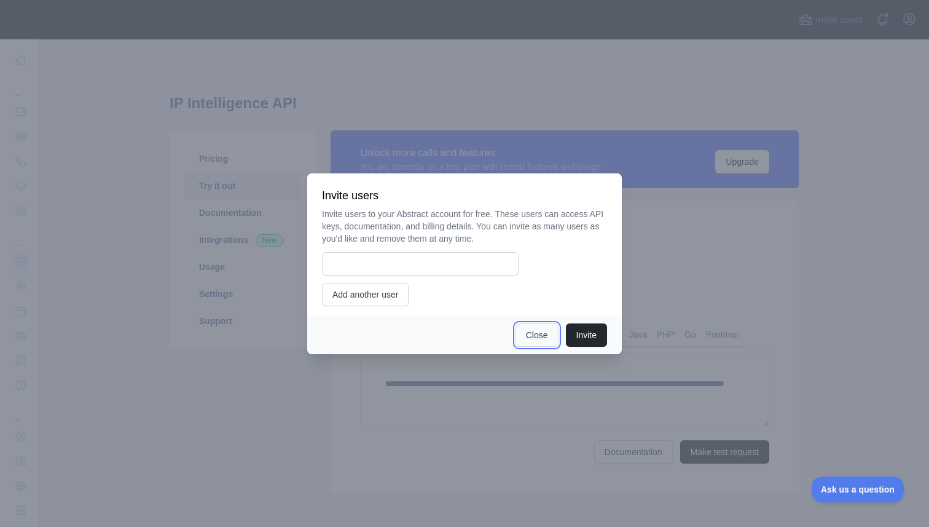
click at [540, 339] on button "Close" at bounding box center [537, 334] width 43 height 23
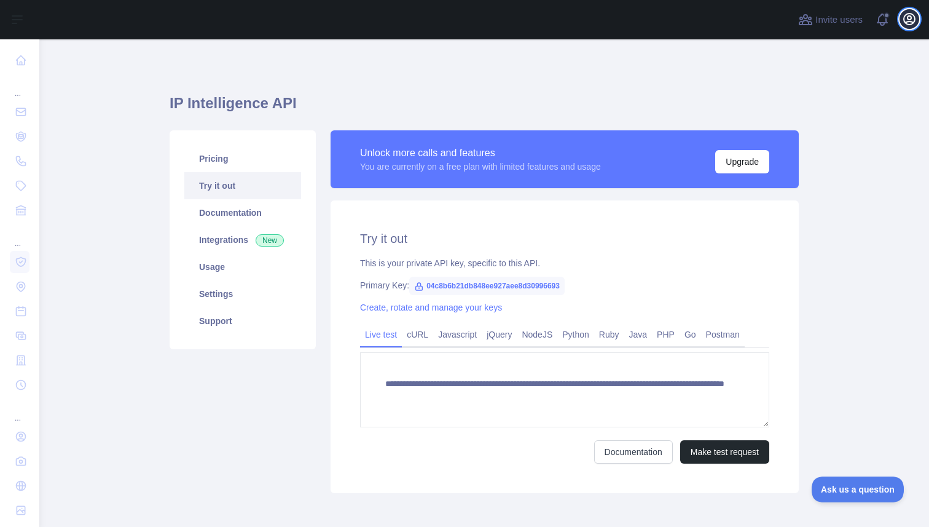
click at [910, 23] on icon "button" at bounding box center [909, 19] width 15 height 15
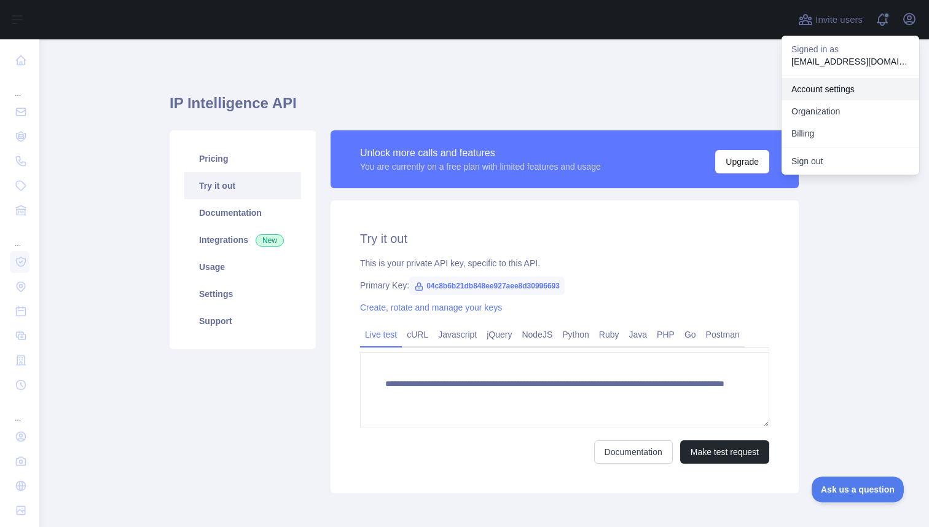
click at [849, 82] on link "Account settings" at bounding box center [851, 89] width 138 height 22
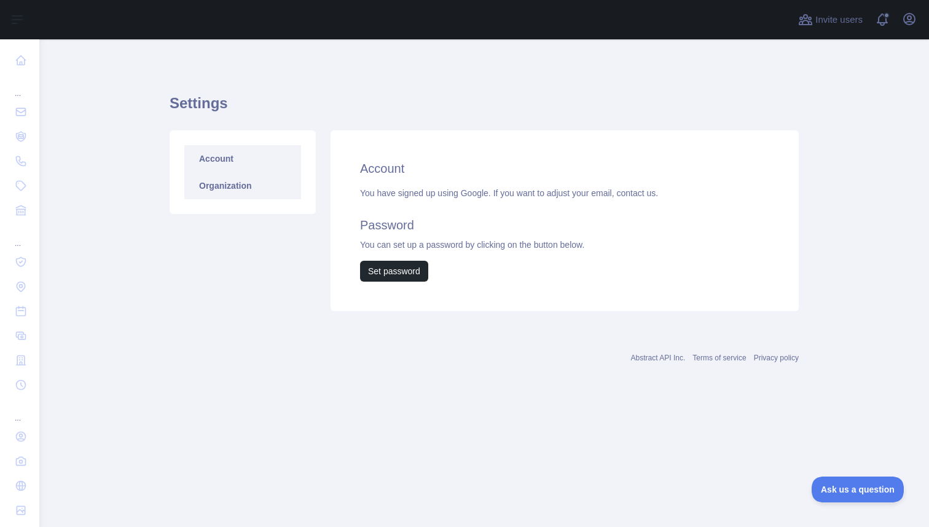
click at [261, 181] on link "Organization" at bounding box center [242, 185] width 117 height 27
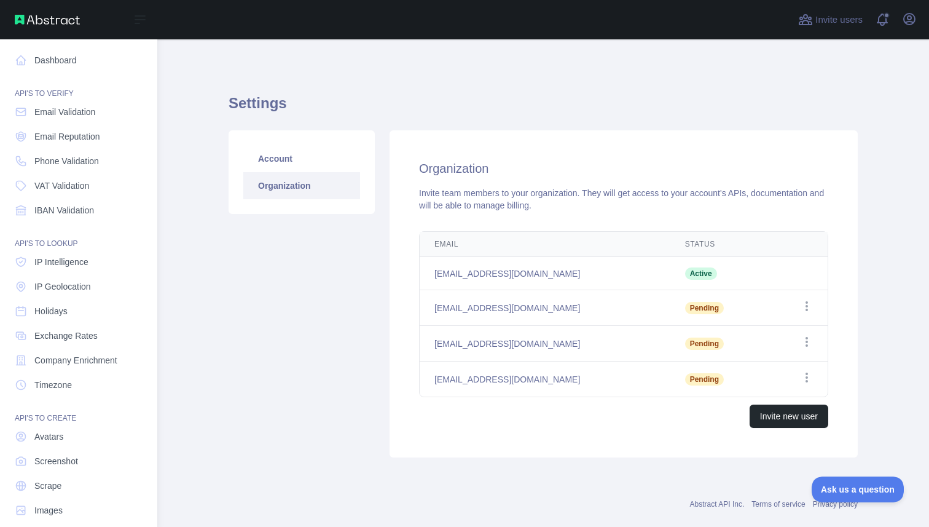
click at [31, 74] on div "API'S TO VERIFY" at bounding box center [79, 86] width 138 height 25
click at [23, 58] on icon at bounding box center [21, 60] width 9 height 9
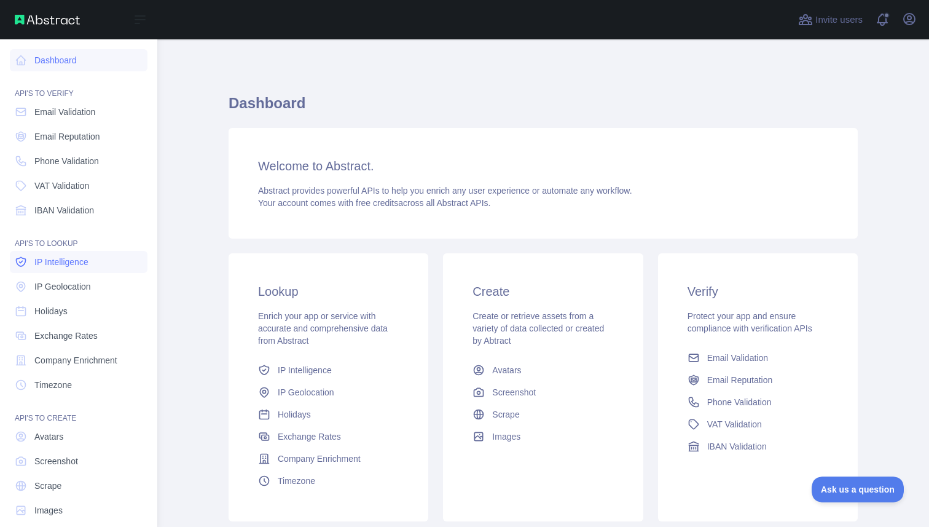
click at [73, 256] on span "IP Intelligence" at bounding box center [61, 262] width 54 height 12
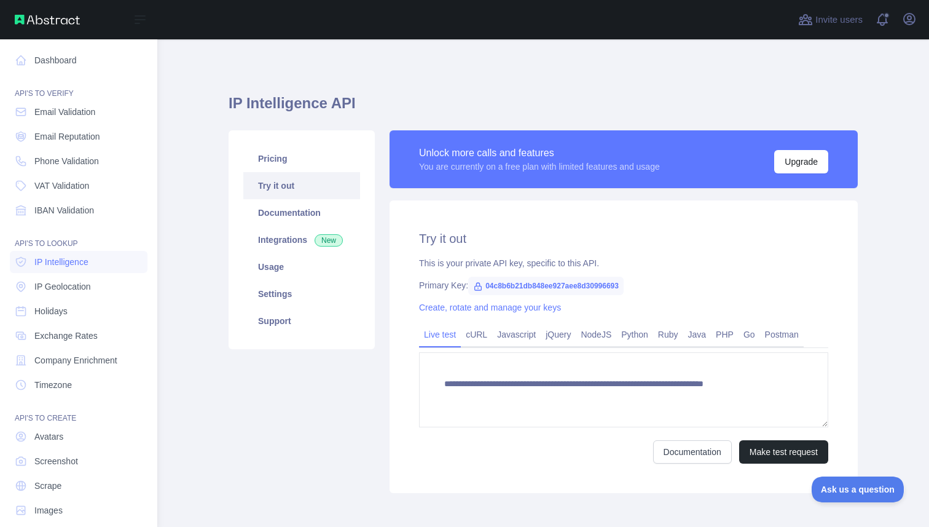
type textarea "**********"
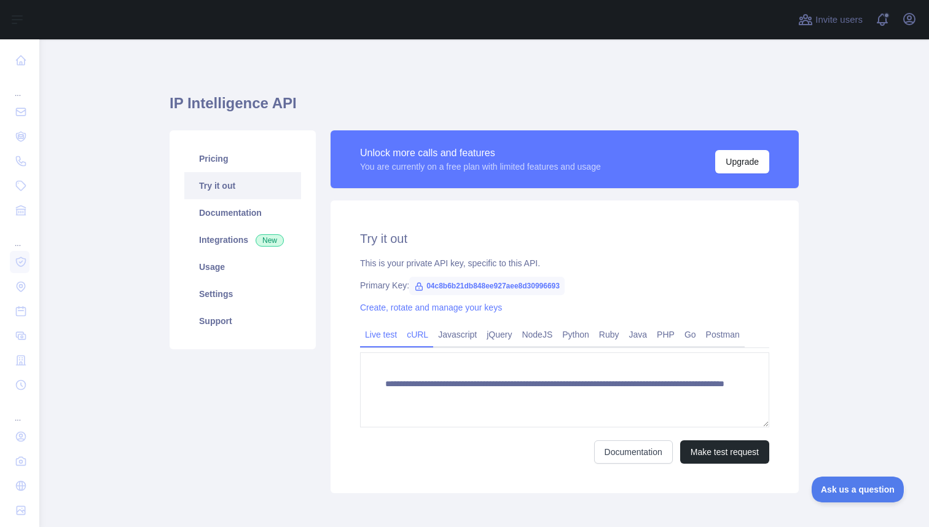
click at [418, 337] on link "cURL" at bounding box center [417, 334] width 31 height 20
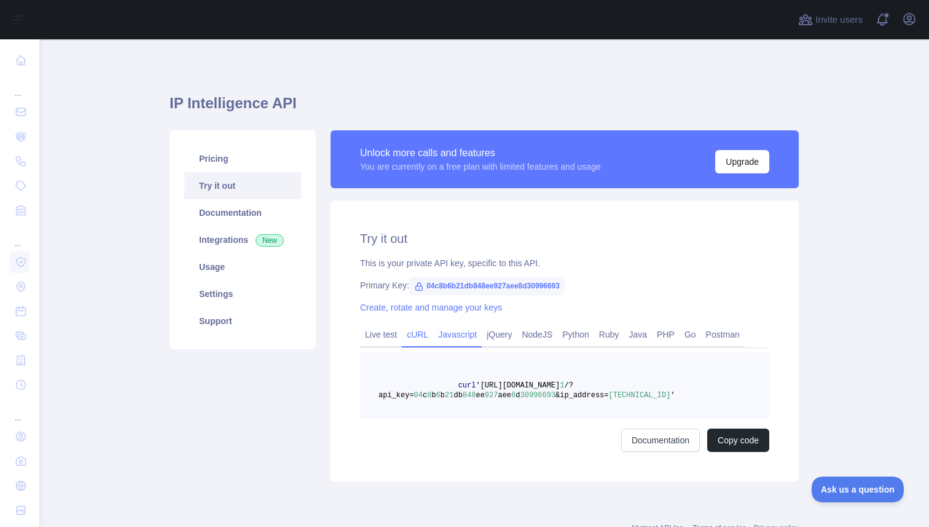
click at [459, 335] on link "Javascript" at bounding box center [457, 334] width 49 height 20
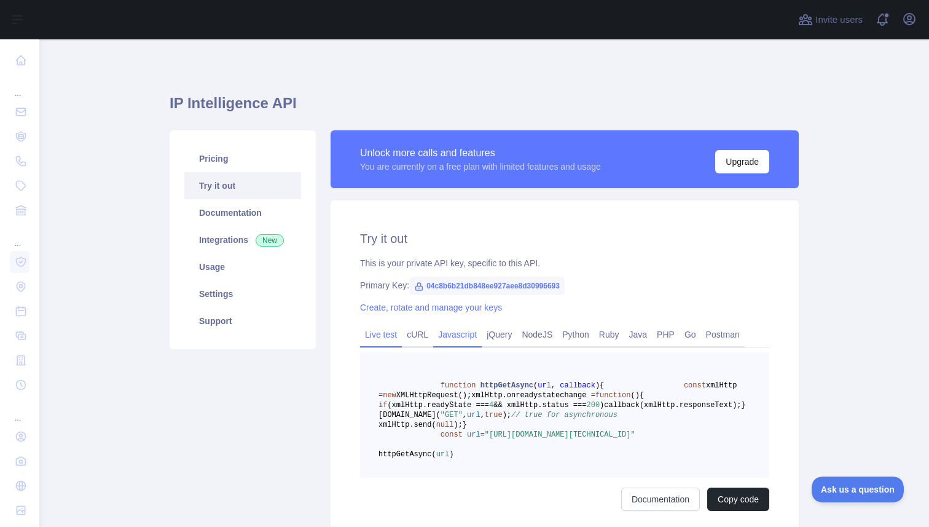
click at [381, 338] on link "Live test" at bounding box center [381, 334] width 42 height 20
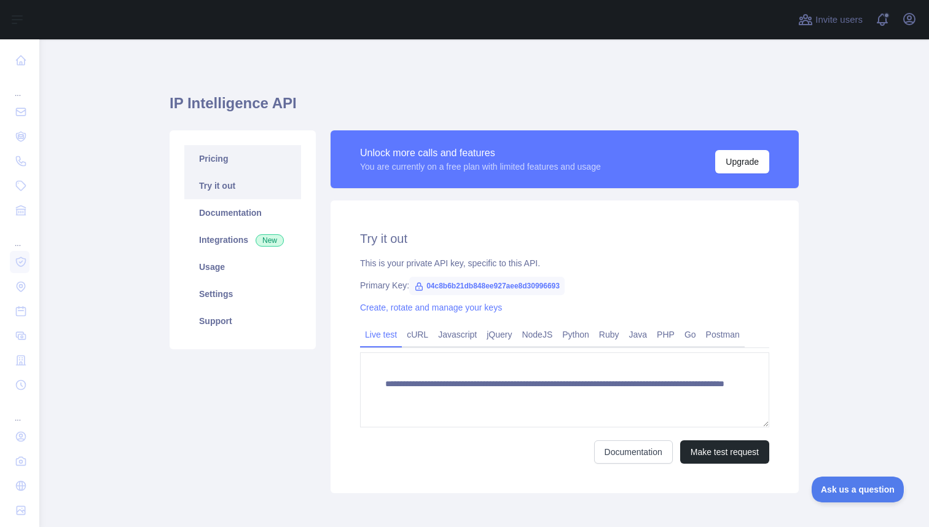
click at [217, 159] on link "Pricing" at bounding box center [242, 158] width 117 height 27
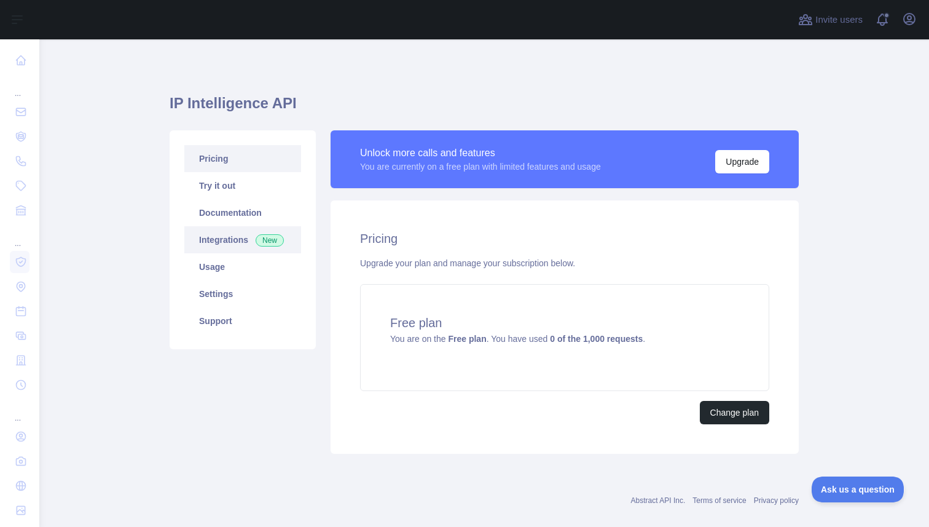
click at [229, 245] on link "Integrations New" at bounding box center [242, 239] width 117 height 27
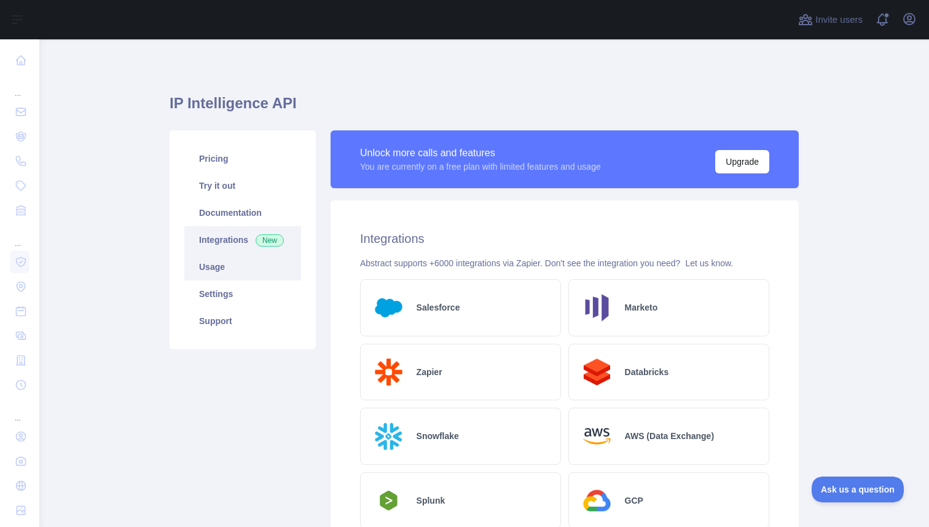
click at [234, 269] on link "Usage" at bounding box center [242, 266] width 117 height 27
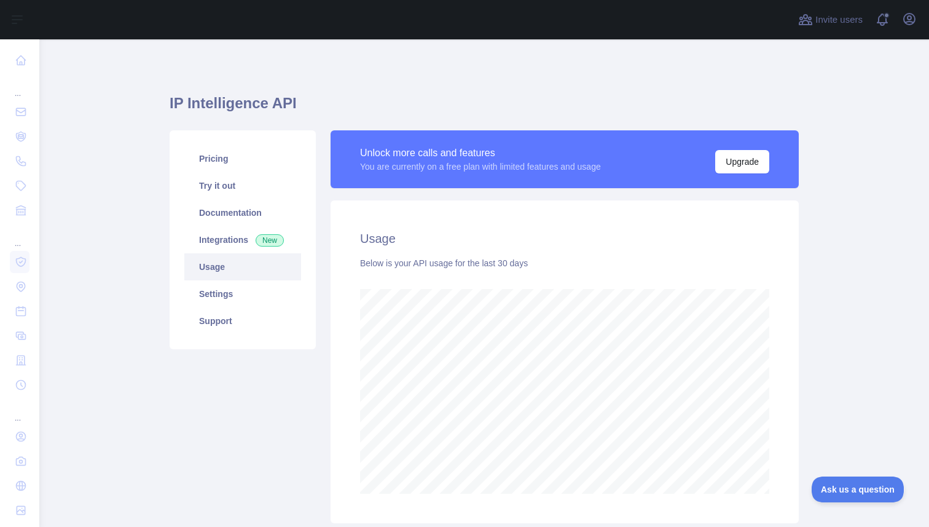
scroll to position [487, 890]
click at [230, 223] on link "Documentation" at bounding box center [242, 212] width 117 height 27
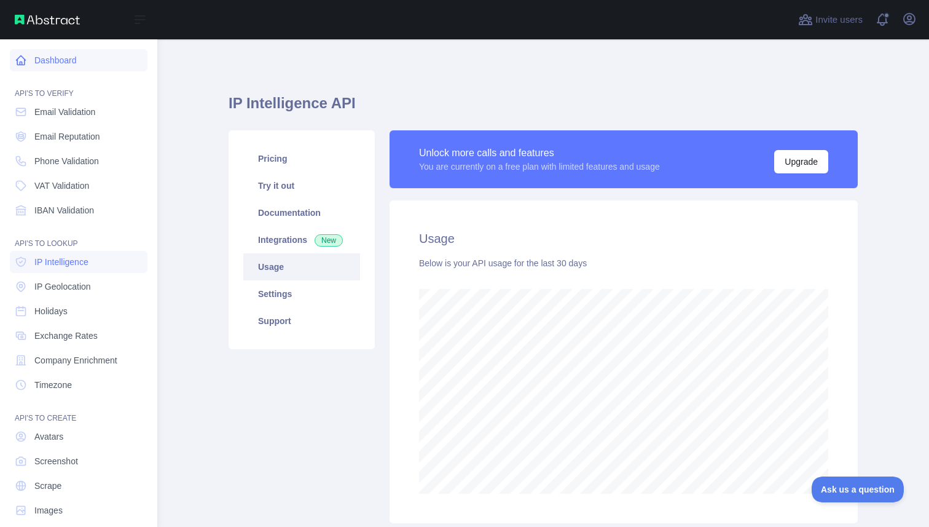
scroll to position [614093, 613808]
click at [18, 63] on icon at bounding box center [21, 60] width 12 height 12
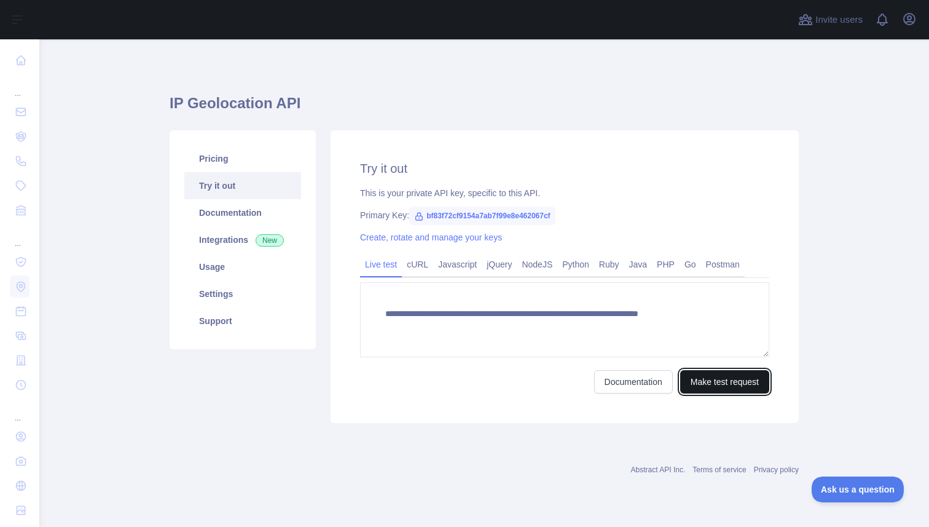
click at [719, 381] on button "Make test request" at bounding box center [724, 381] width 89 height 23
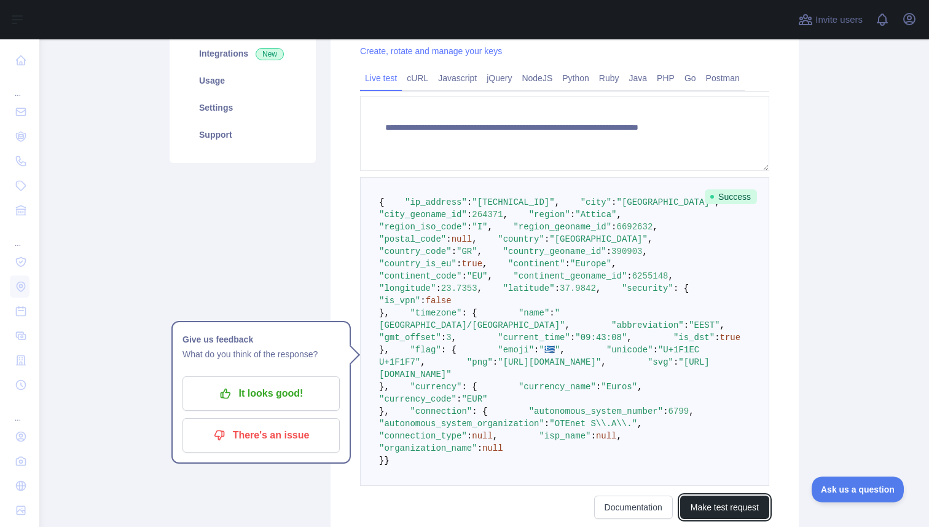
scroll to position [209, 0]
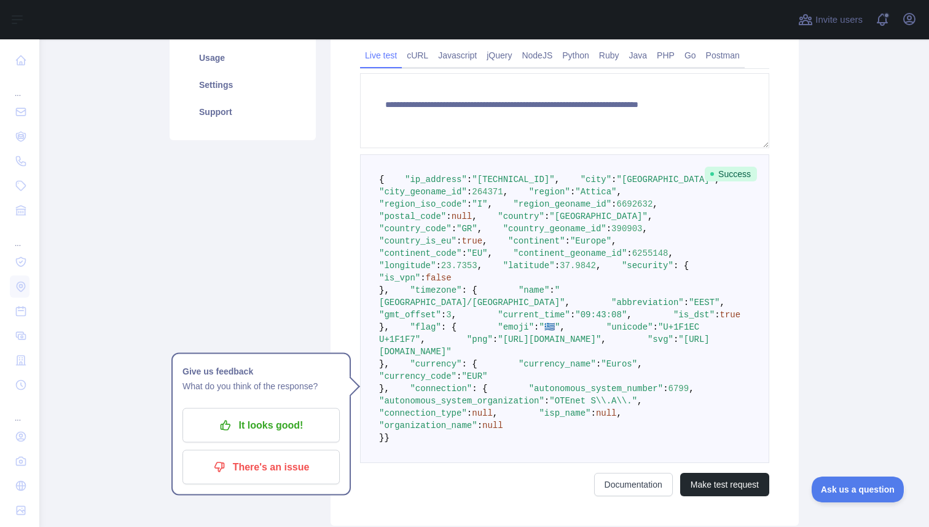
click at [446, 234] on span ""country_code"" at bounding box center [415, 229] width 73 height 10
copy span "country_code"
click at [549, 221] on span ""[GEOGRAPHIC_DATA]"" at bounding box center [598, 216] width 98 height 10
click at [617, 184] on span ""[GEOGRAPHIC_DATA]"" at bounding box center [666, 180] width 98 height 10
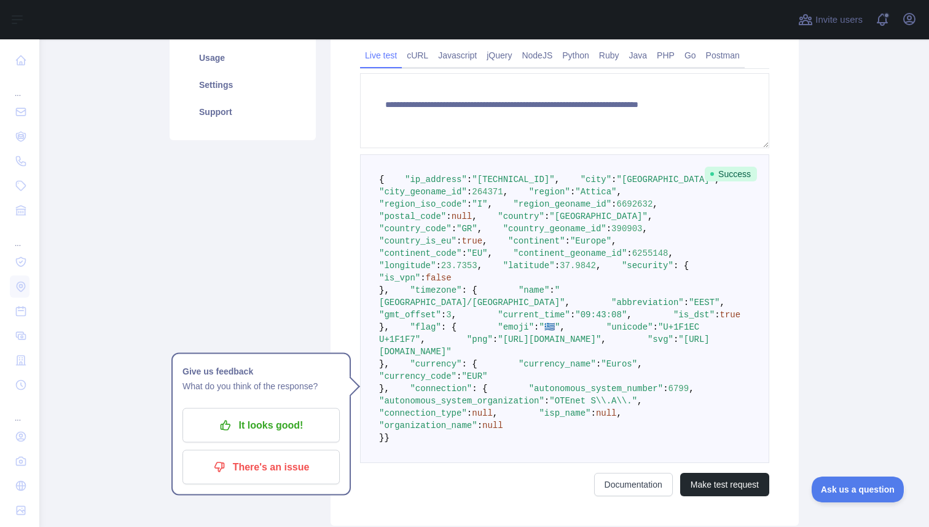
click at [622, 270] on span ""security"" at bounding box center [648, 266] width 52 height 10
click at [429, 407] on pre "{ "ip_address" : "87.203.105.160" , "city" : "Athens" , "city_geoname_id" : 264…" at bounding box center [564, 308] width 409 height 309
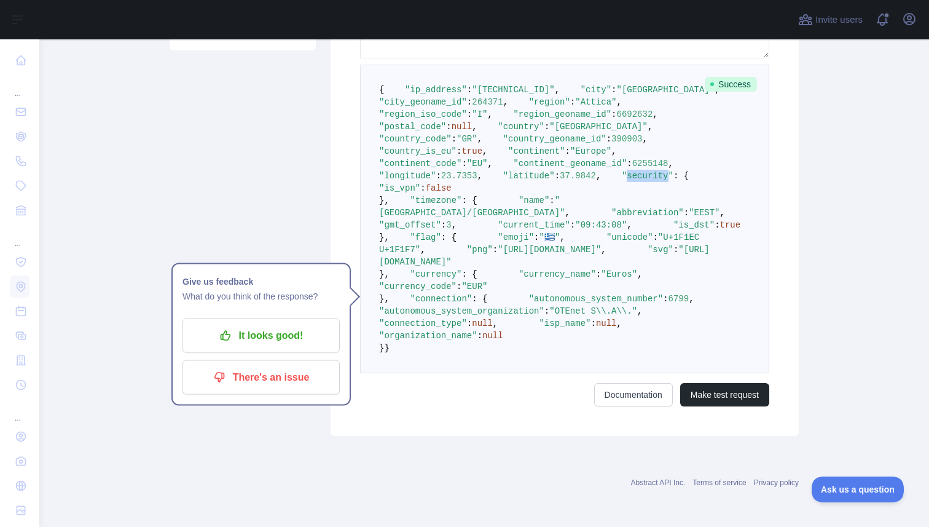
scroll to position [523, 0]
click at [498, 245] on span ""https://static.abstractapi.com/country-flags/GR_flag.png"" at bounding box center [549, 250] width 103 height 10
